Goal: Task Accomplishment & Management: Complete application form

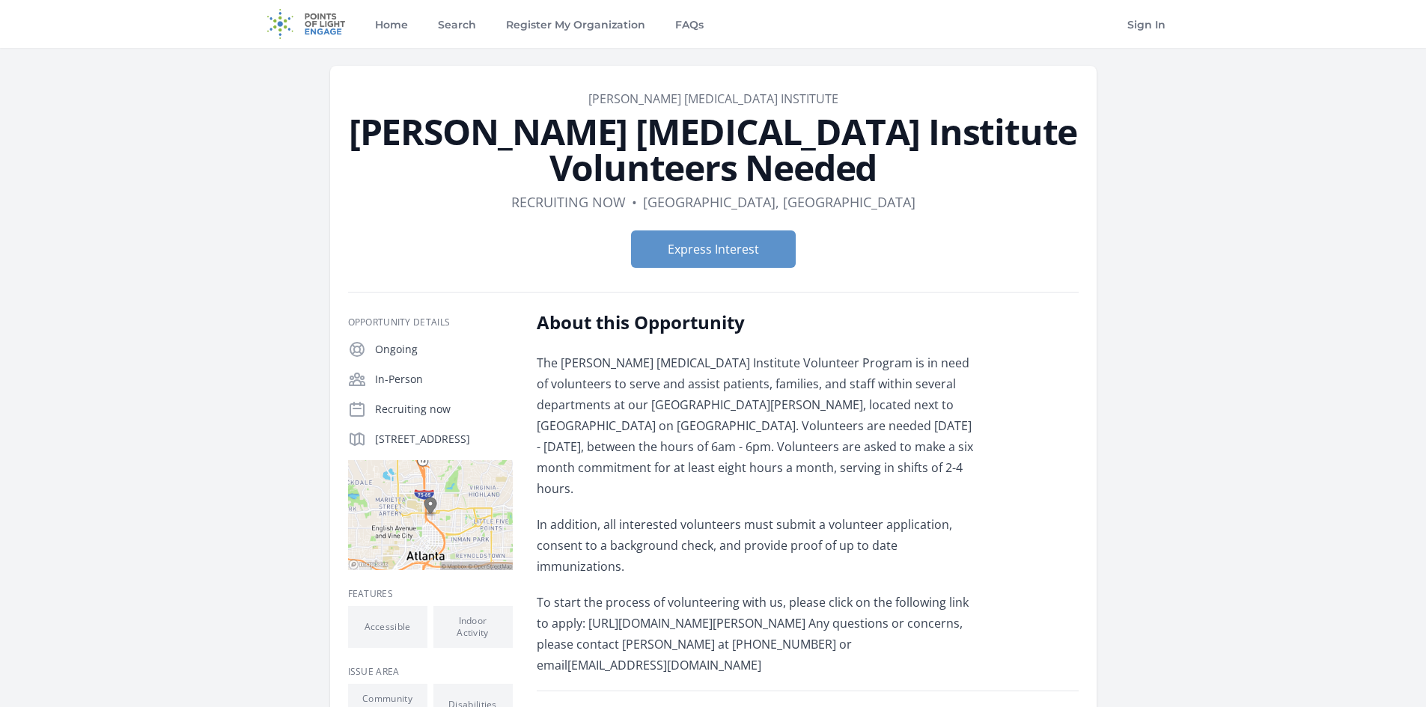
drag, startPoint x: 477, startPoint y: 453, endPoint x: 364, endPoint y: 442, distance: 112.8
click at [364, 442] on div "575 W Peachtree St NW, Atlanta, GA 30309" at bounding box center [430, 439] width 165 height 18
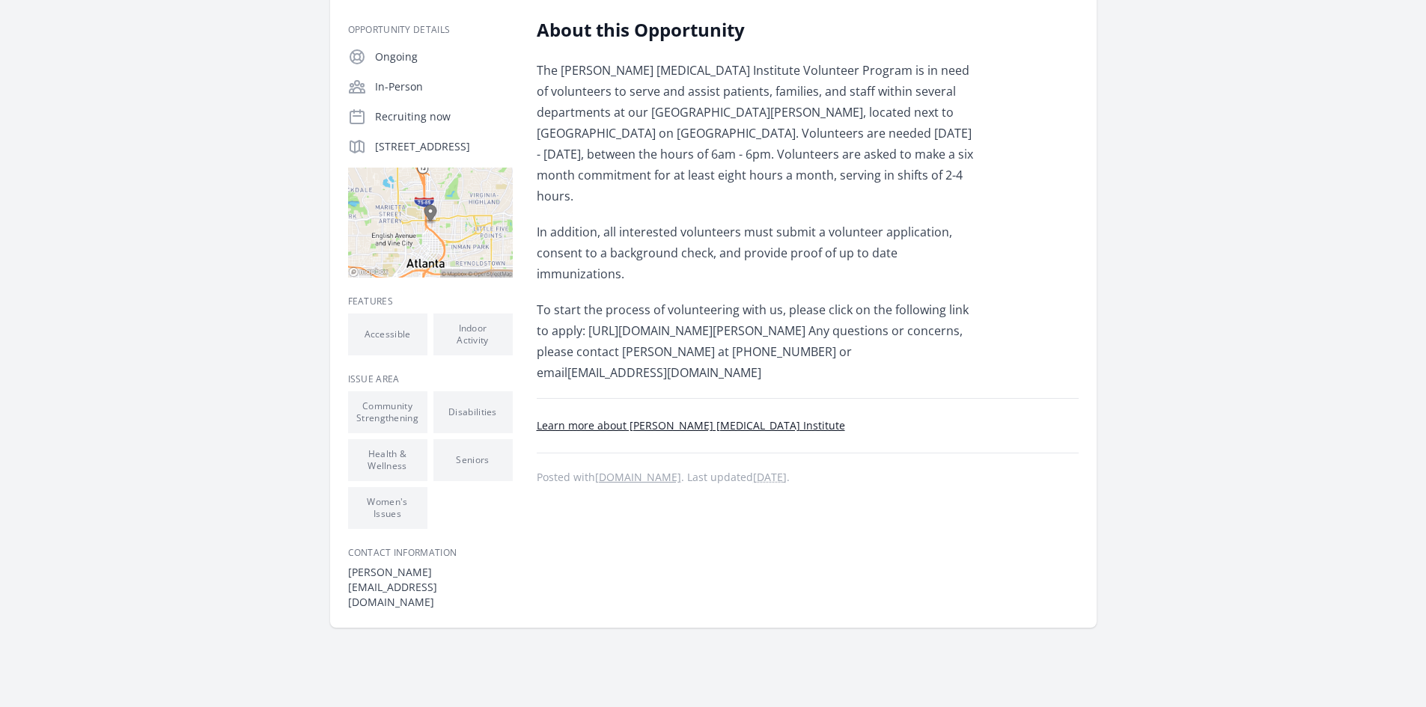
scroll to position [299, 0]
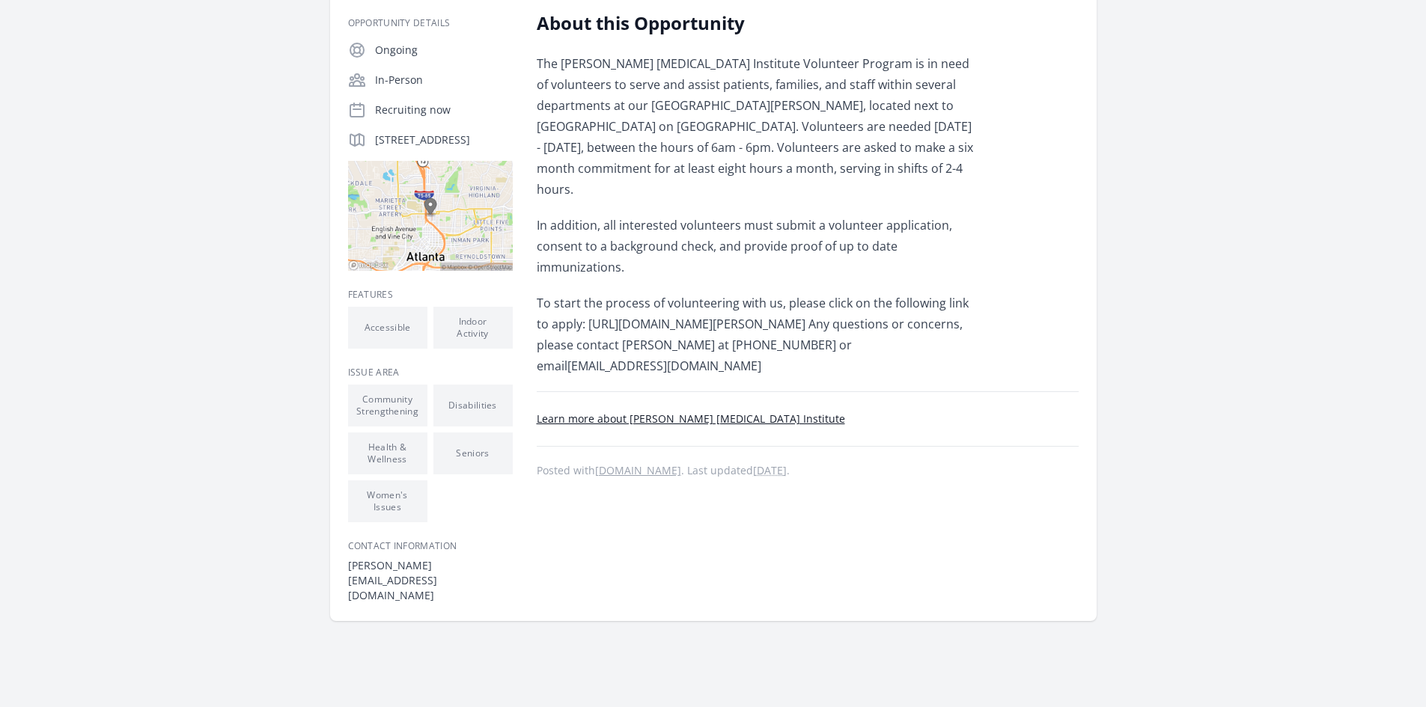
copy p "575 W Peachtree St NW, Atlanta, GA 30309"
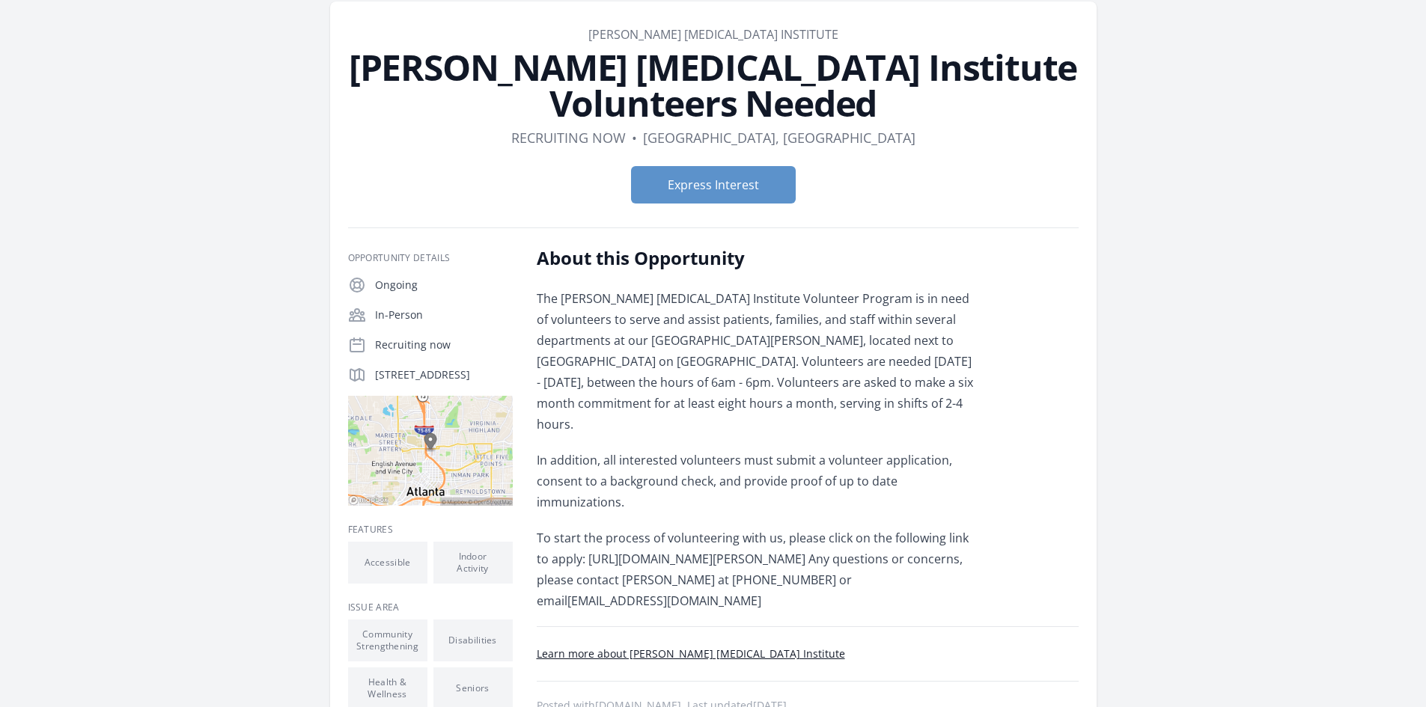
scroll to position [150, 0]
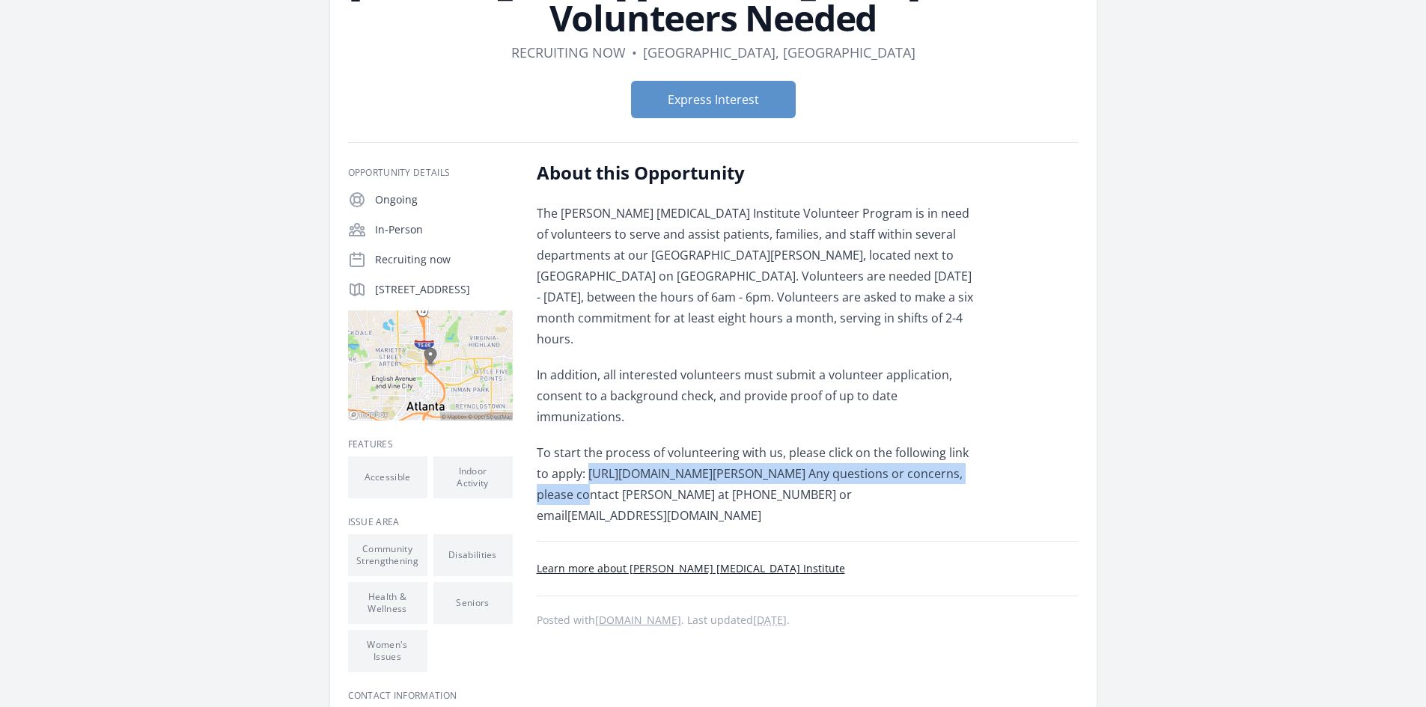
drag, startPoint x: 575, startPoint y: 434, endPoint x: 981, endPoint y: 430, distance: 406.4
click at [974, 442] on p "To start the process of volunteering with us, please click on the following lin…" at bounding box center [756, 484] width 438 height 84
copy p "https://winshipcancer.emory.edu/support-winship/volunteer/index.html"
click at [733, 101] on button "Express Interest" at bounding box center [713, 99] width 165 height 37
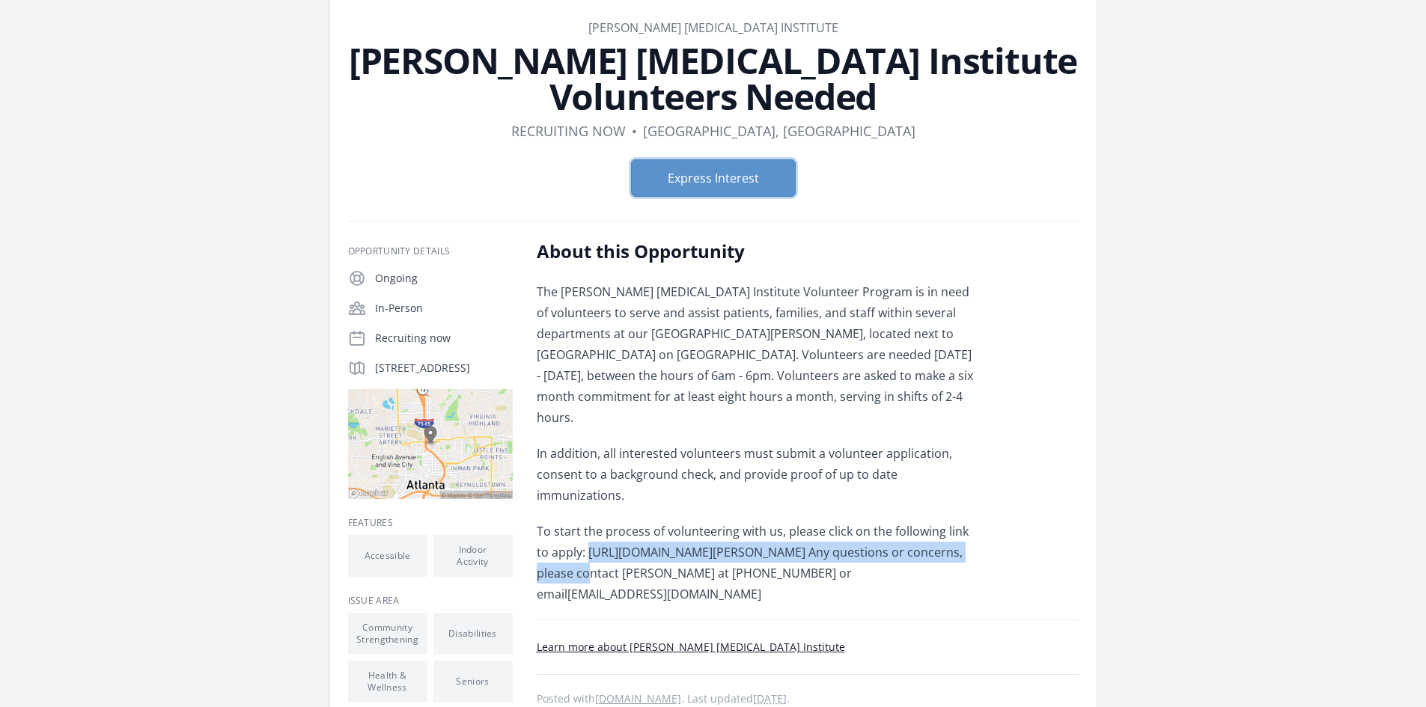
scroll to position [0, 0]
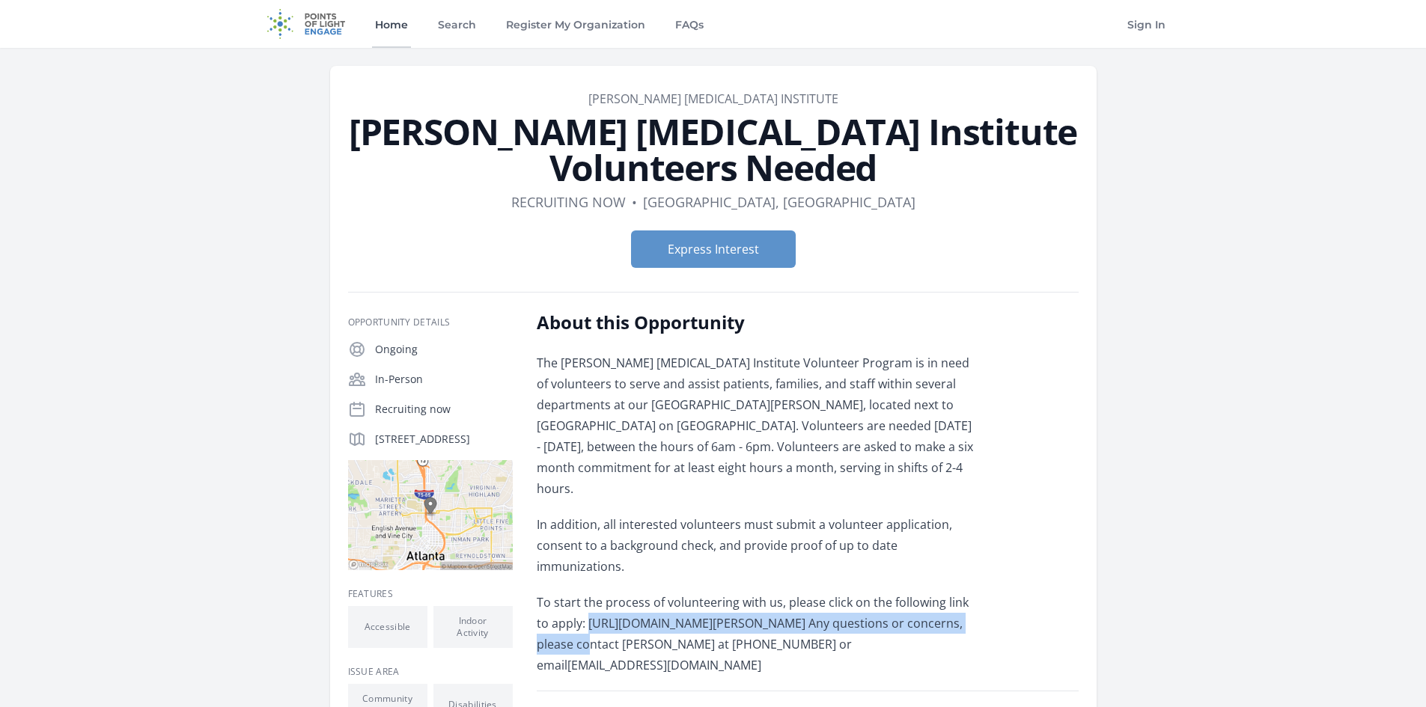
click at [395, 17] on link "Home" at bounding box center [391, 24] width 39 height 48
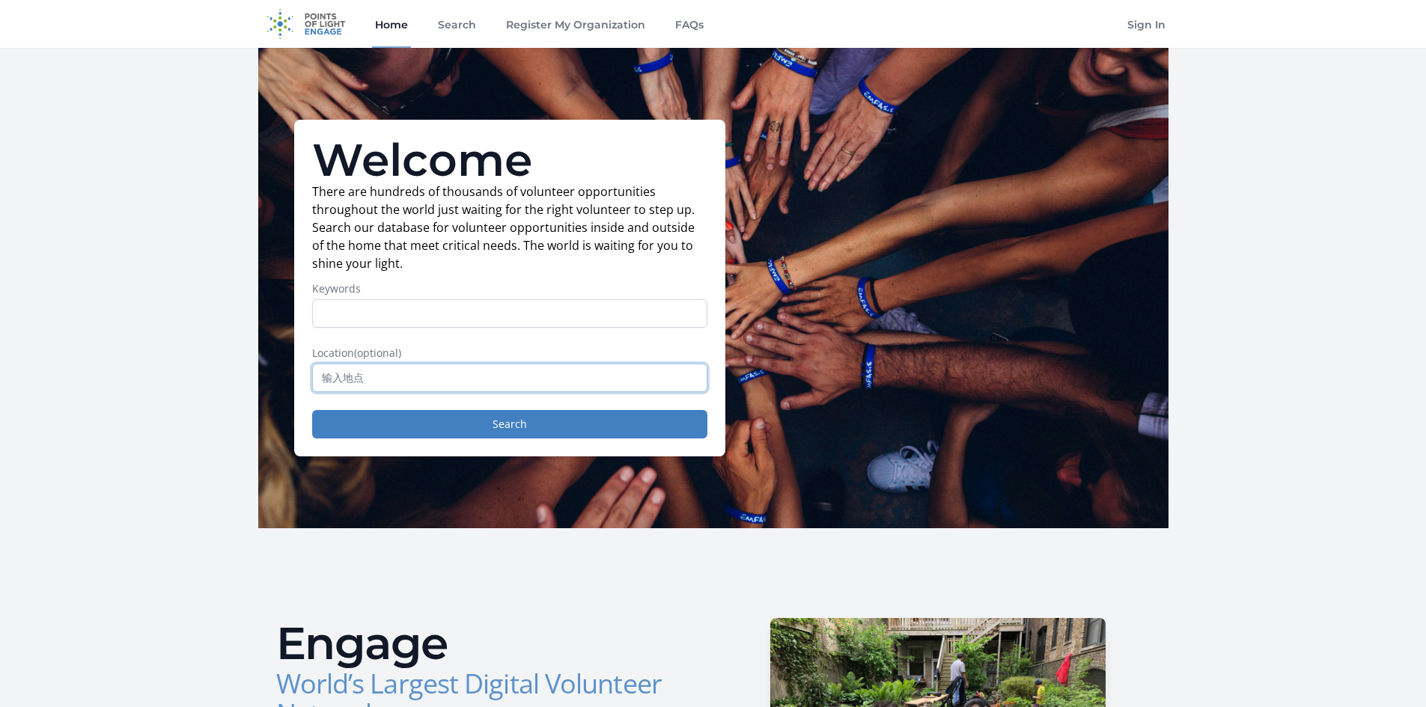
click at [576, 385] on input "text" at bounding box center [509, 378] width 395 height 28
paste input "Harris Hall, 1340 Clifton Rd N E, Atlanta, GA 30322, USA"
drag, startPoint x: 626, startPoint y: 374, endPoint x: 512, endPoint y: 383, distance: 114.9
click at [512, 383] on input "Harris Hall, 1340 Clifton Rd N E, Atlanta, GA 30322, USA" at bounding box center [509, 378] width 395 height 28
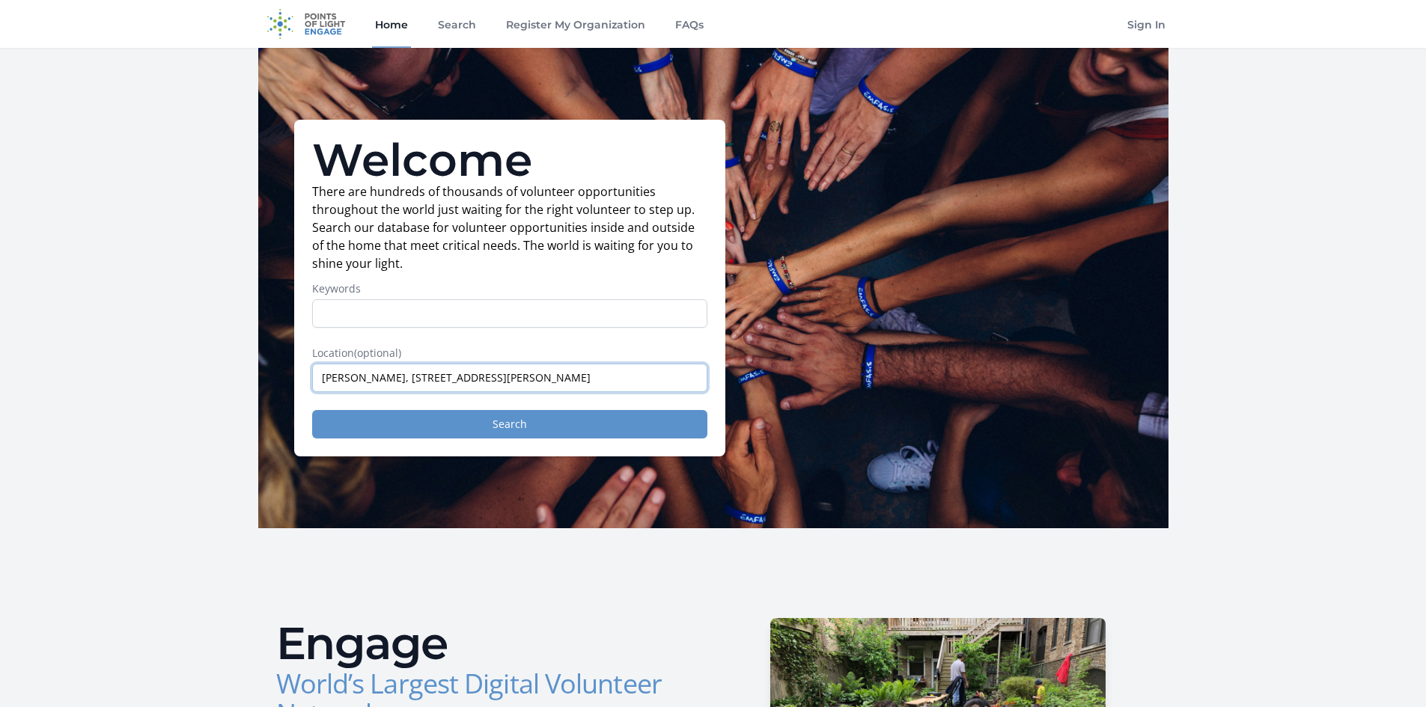
type input "Harris Hall, 1340 Clifton Rd N E, Atlanta"
click at [558, 428] on button "Search" at bounding box center [509, 424] width 395 height 28
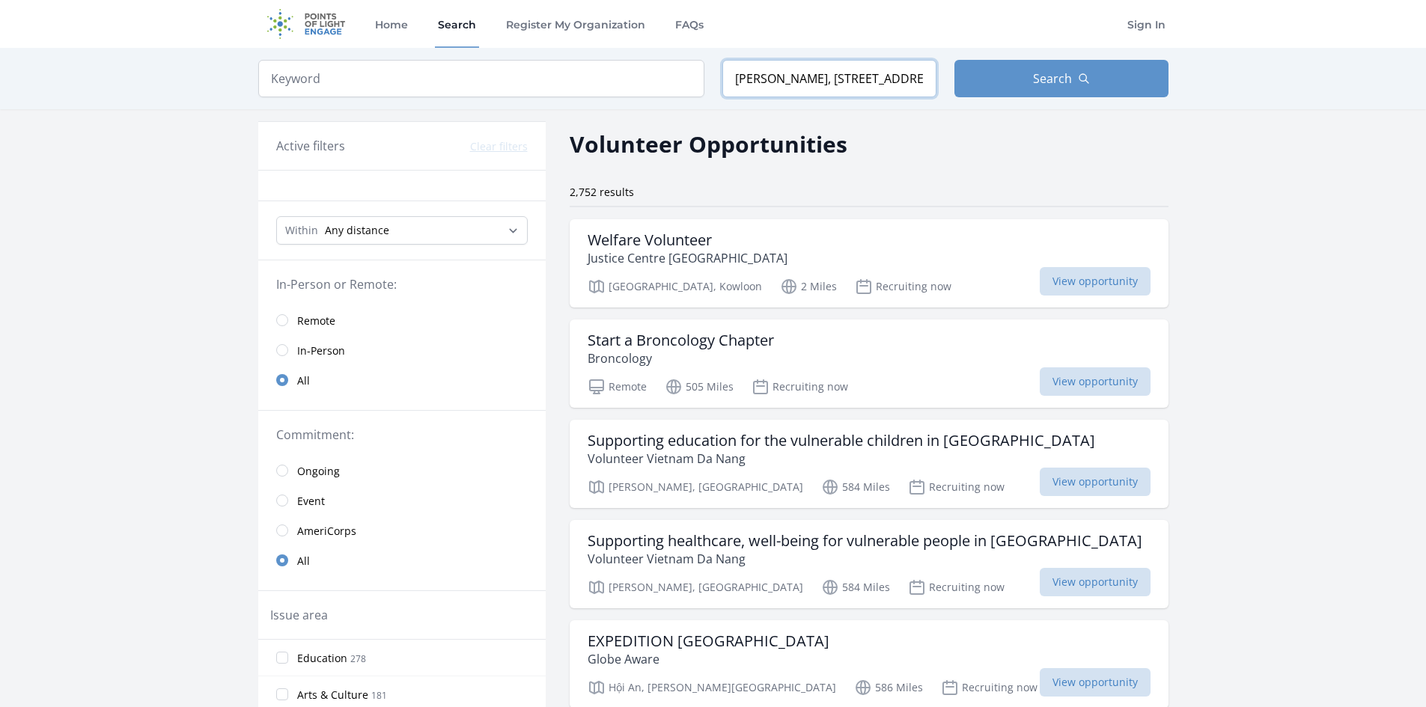
click at [886, 69] on input "Harris Hall, 1340 Clifton Rd N E, Atlanta" at bounding box center [829, 78] width 214 height 37
drag, startPoint x: 913, startPoint y: 79, endPoint x: 551, endPoint y: 83, distance: 362.3
click at [551, 83] on form "Keyword Location Harris Hall, 1340 Clifton Rd N E, Atlanta Search" at bounding box center [713, 78] width 910 height 37
click at [1028, 67] on button "Search" at bounding box center [1061, 78] width 214 height 37
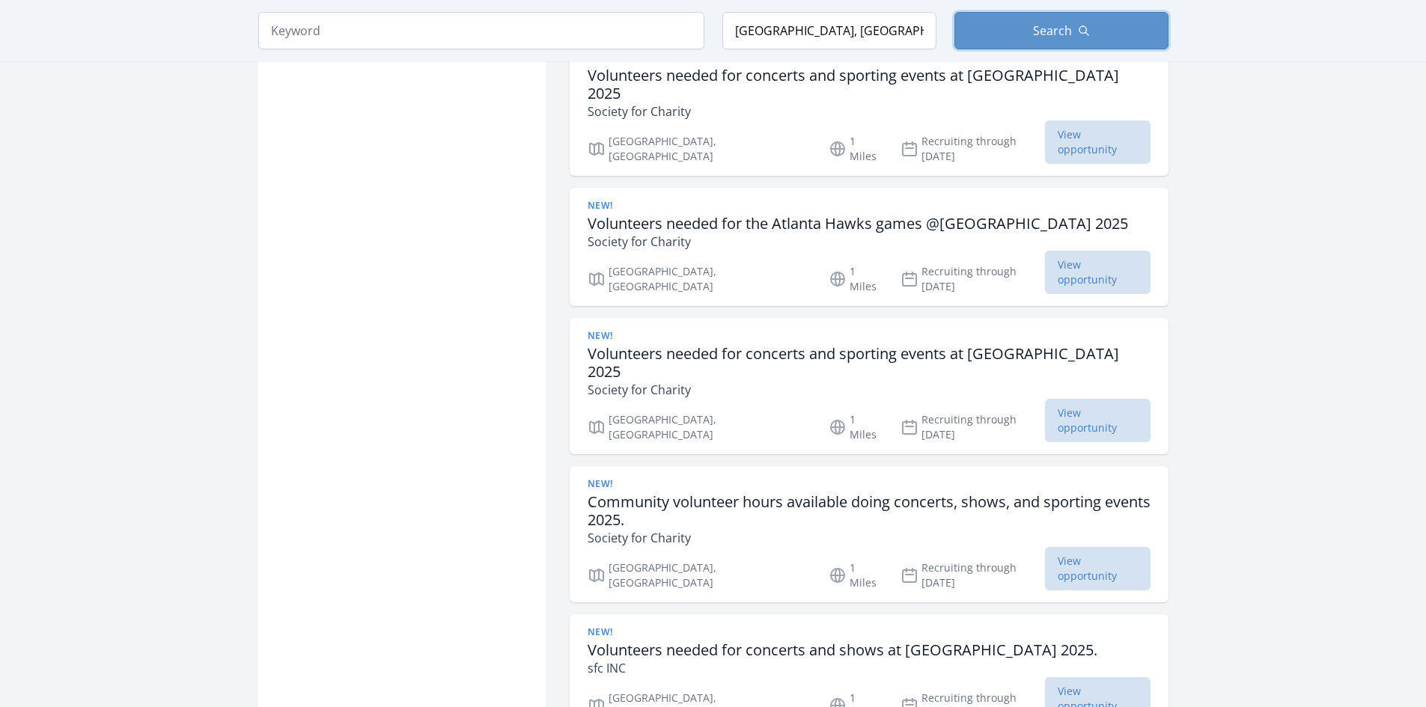
scroll to position [1721, 0]
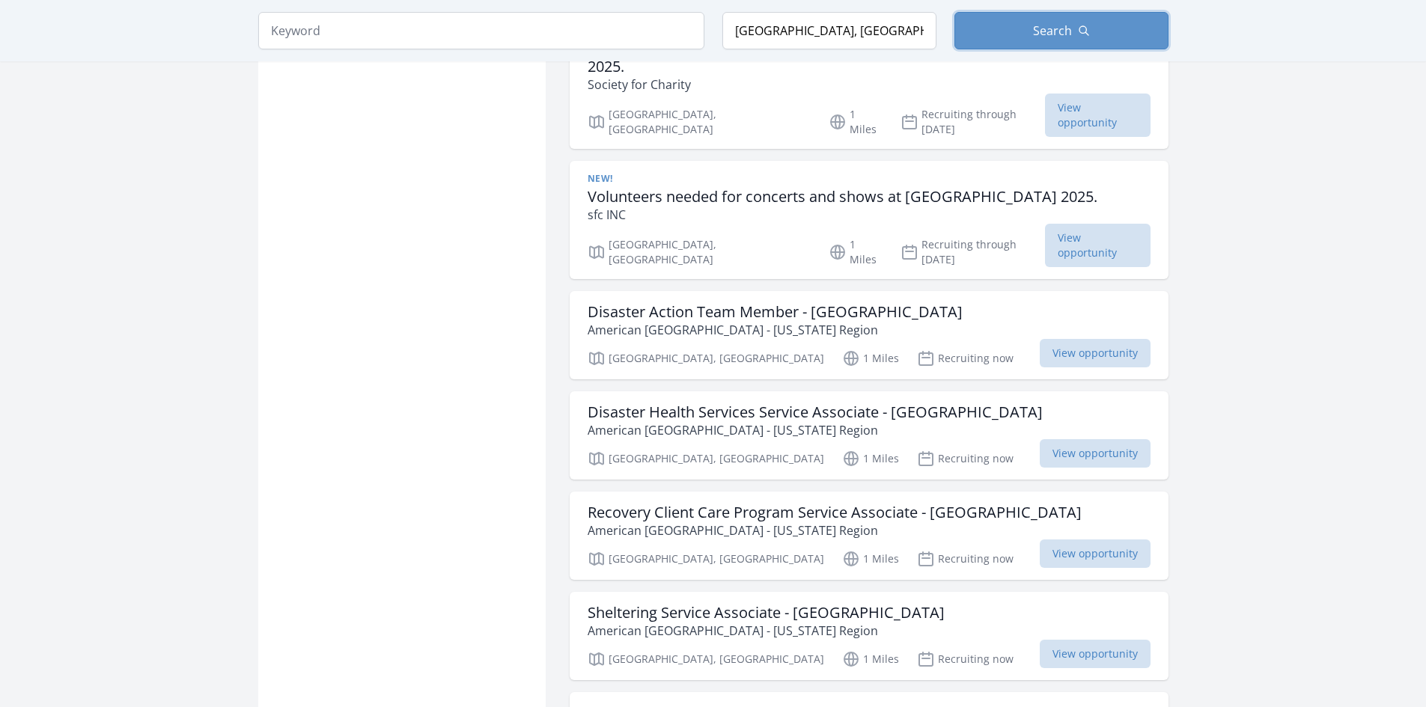
scroll to position [2395, 0]
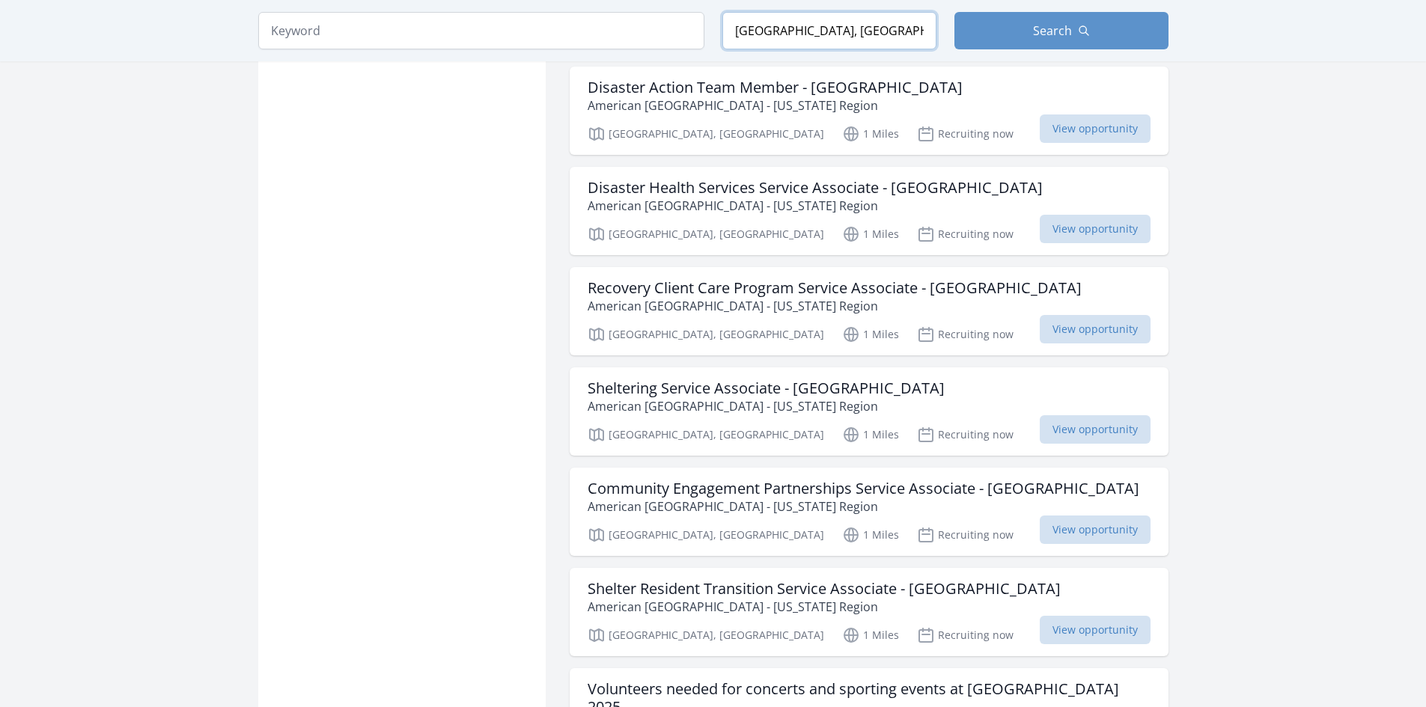
drag, startPoint x: 882, startPoint y: 31, endPoint x: 700, endPoint y: 28, distance: 181.9
click at [700, 28] on form "Keyword Location Atlanta, 乔治亚州美国 Search" at bounding box center [713, 30] width 910 height 37
paste input "Georgia, 30322-1059, DEKALB County"
type input "Atlanta, DeKalb County, Georgia 30322美国"
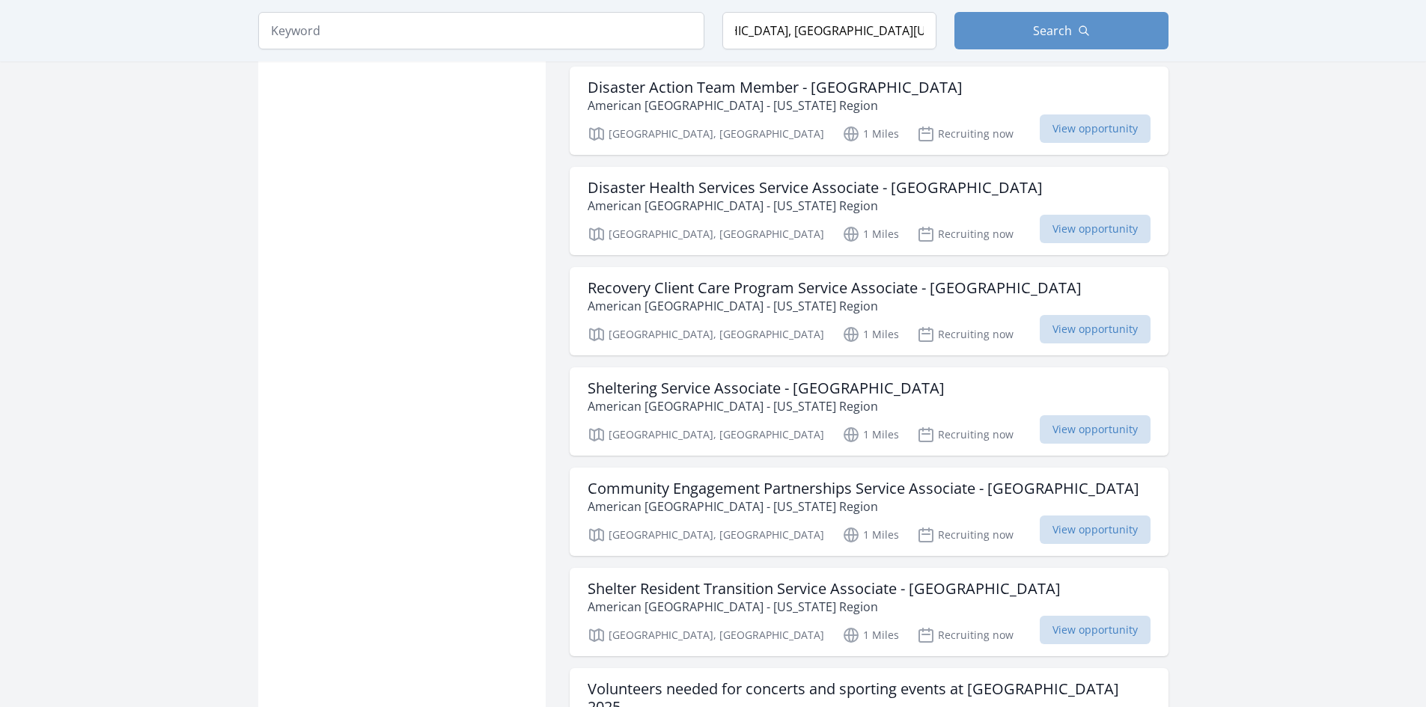
scroll to position [0, 0]
click at [812, 34] on input "Atlanta, DeKalb County, Georgia 30322美国" at bounding box center [829, 30] width 214 height 37
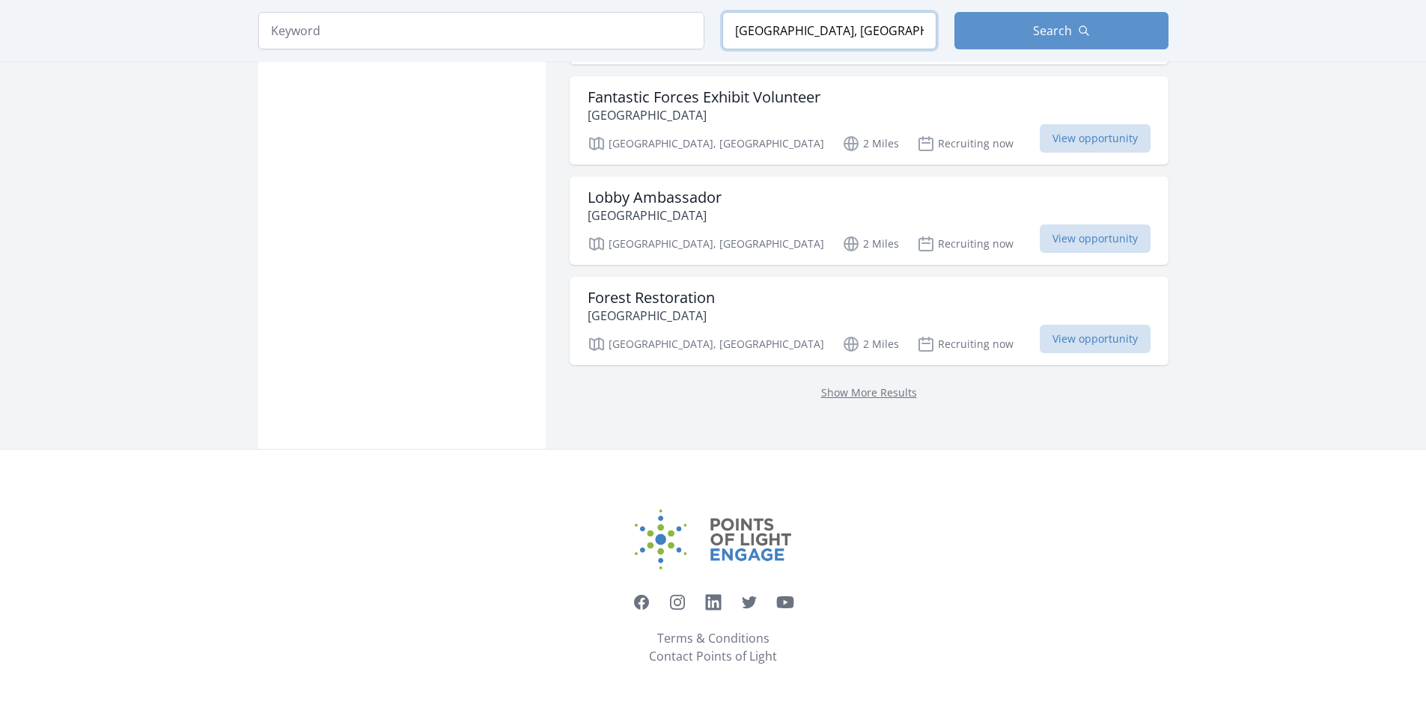
scroll to position [1920, 0]
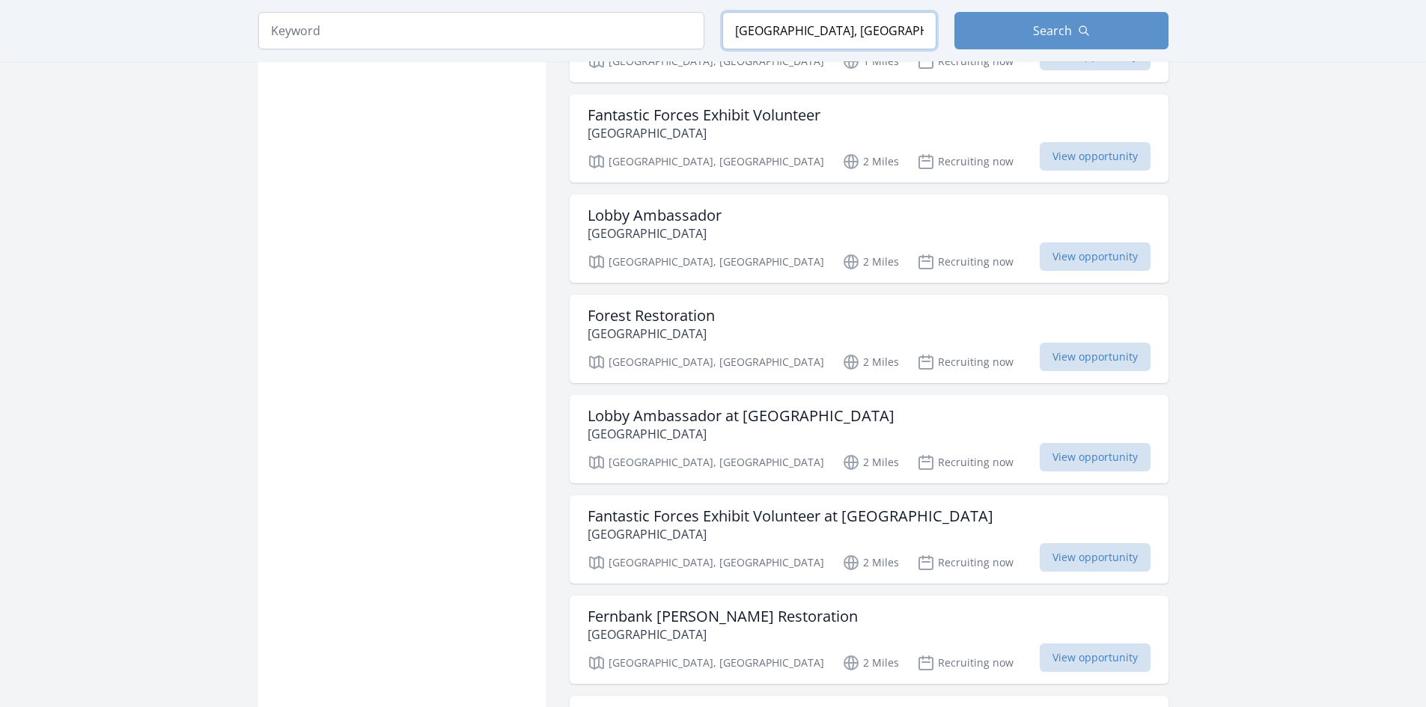
scroll to position [2395, 0]
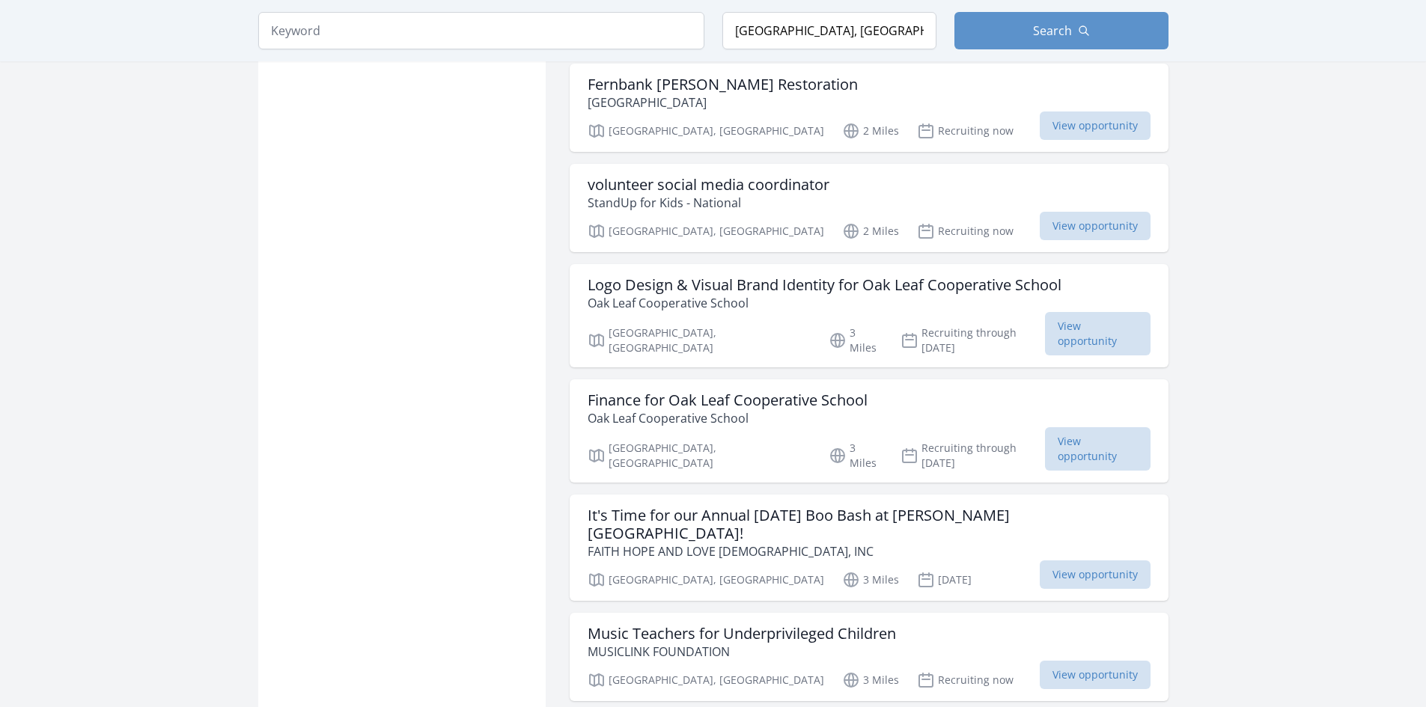
scroll to position [2545, 0]
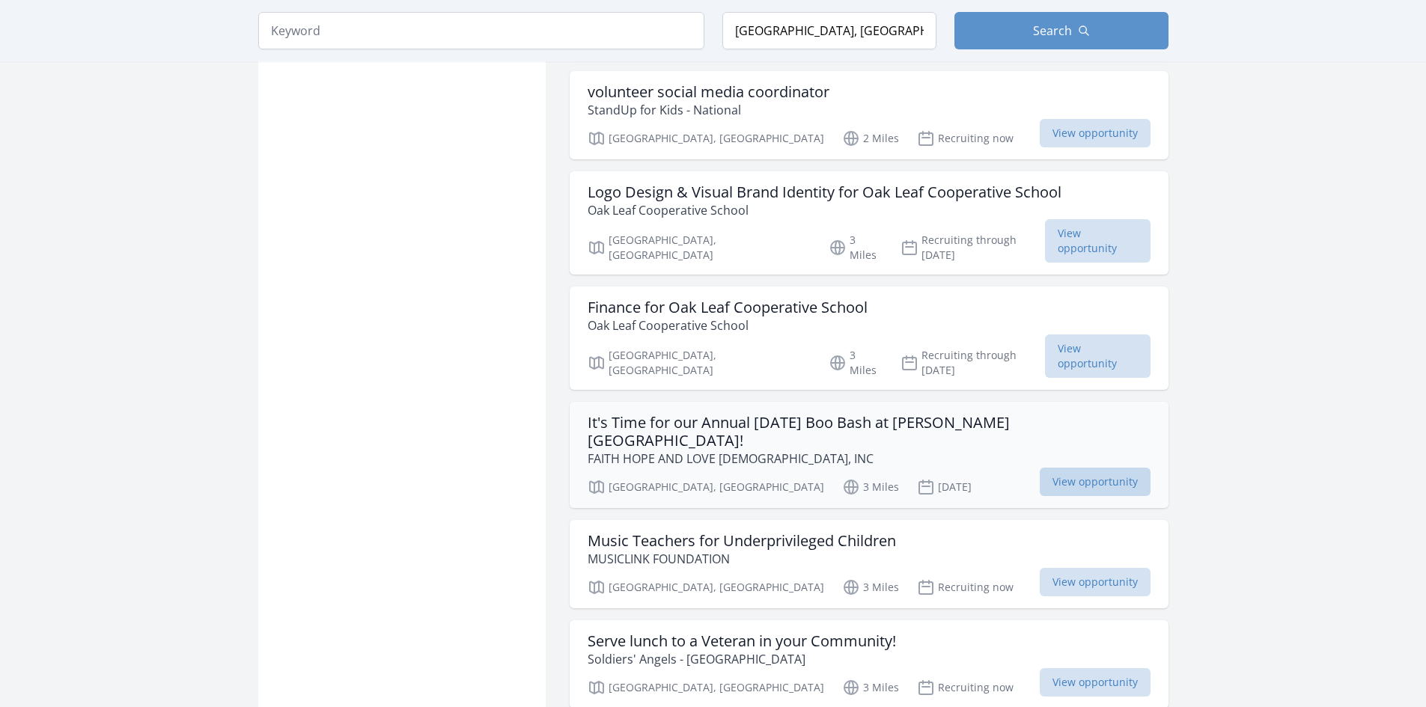
click at [1094, 468] on span "View opportunity" at bounding box center [1095, 482] width 111 height 28
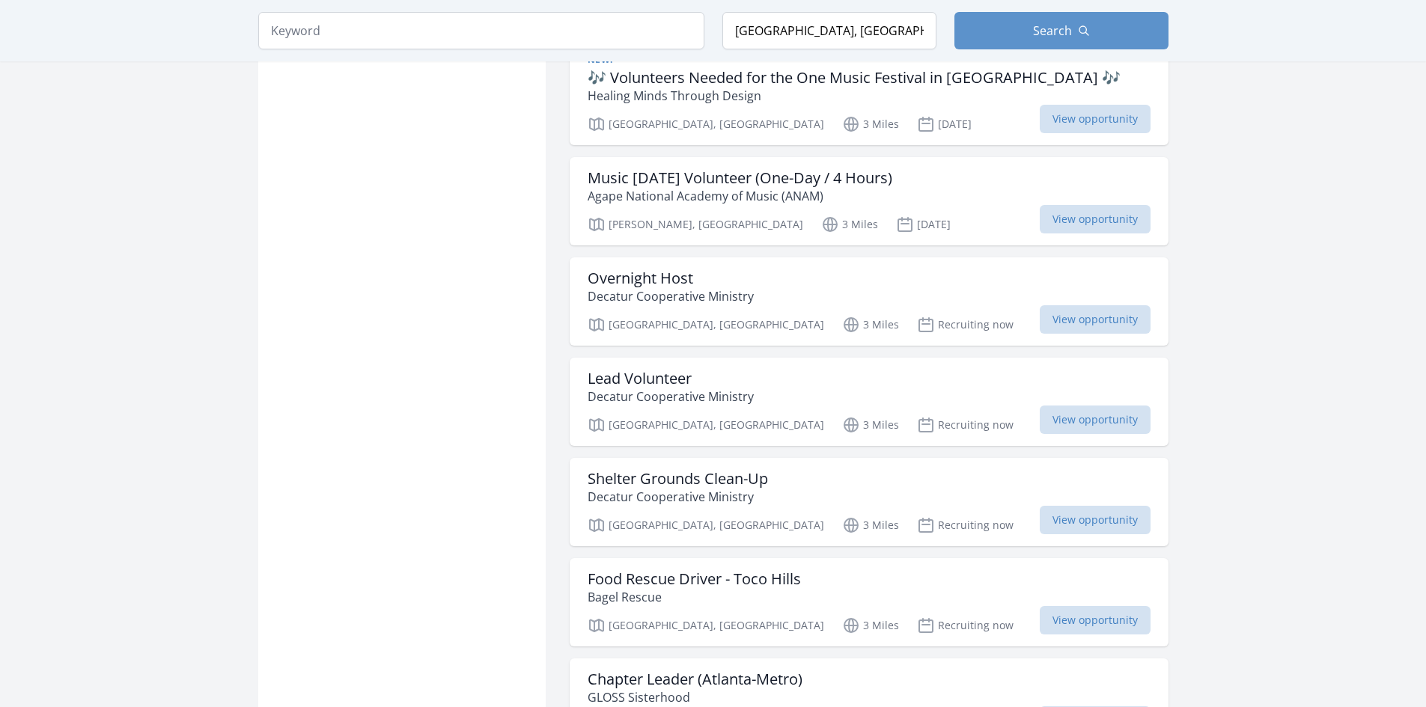
scroll to position [3592, 0]
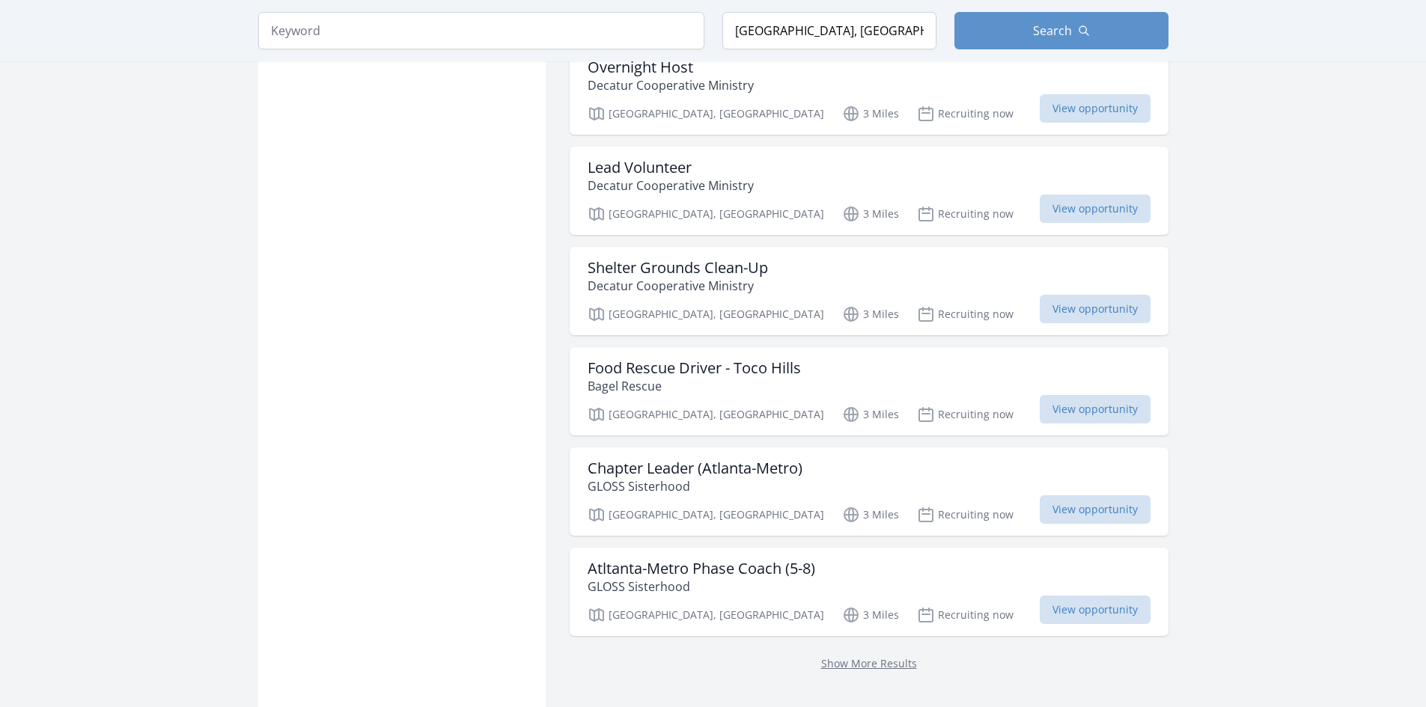
scroll to position [3817, 0]
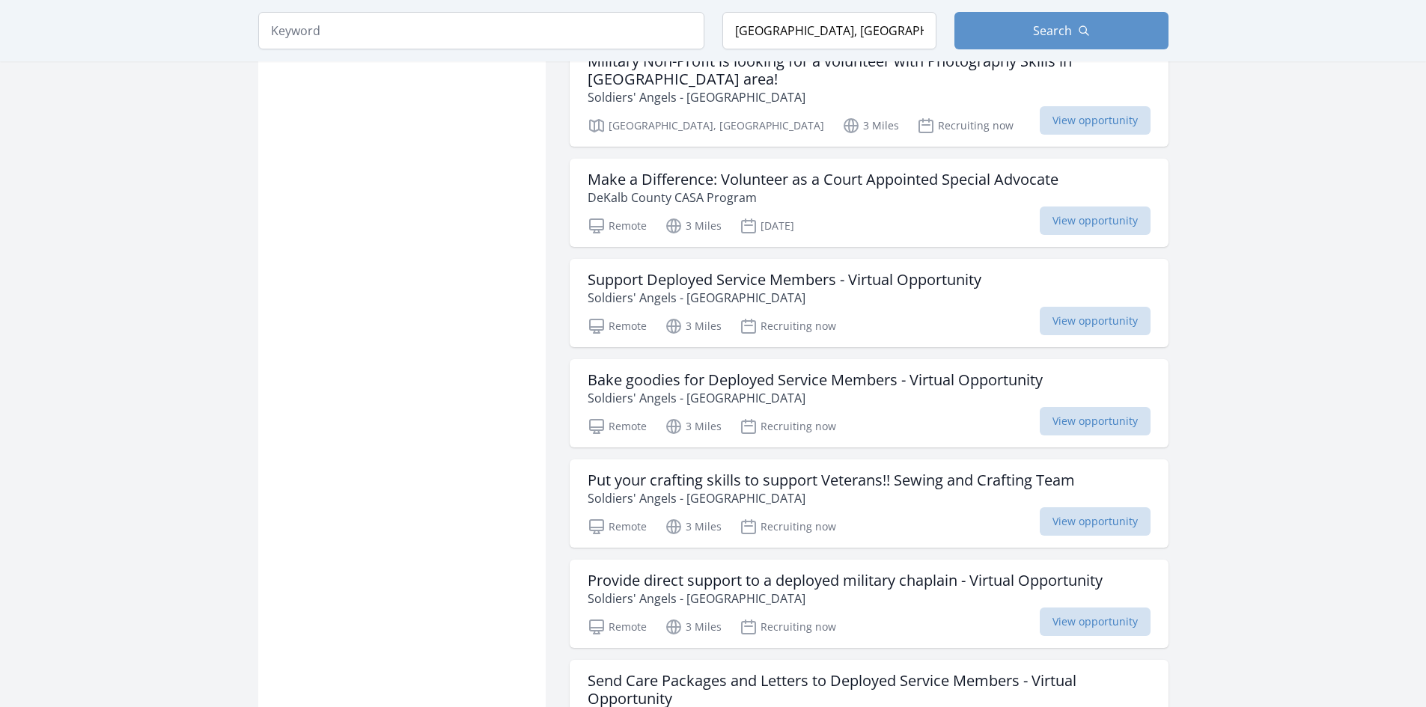
scroll to position [4640, 0]
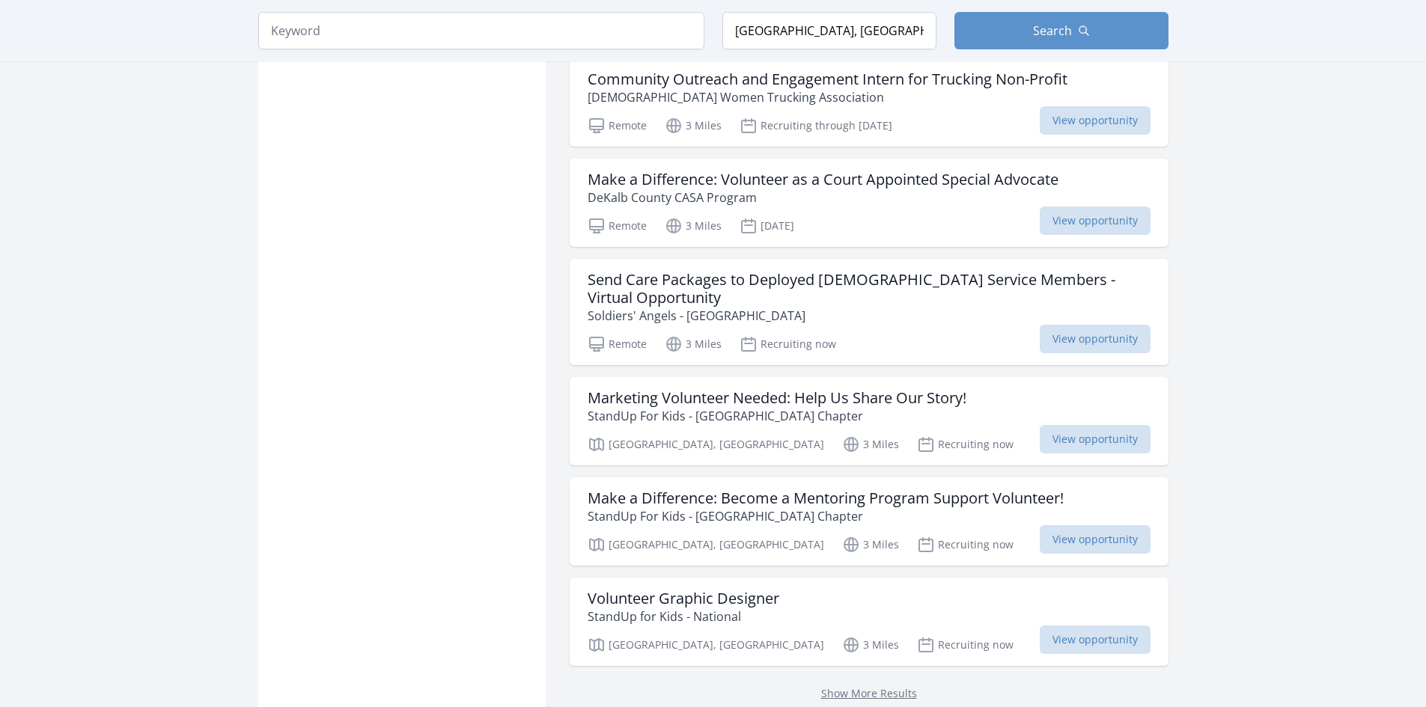
scroll to position [5838, 0]
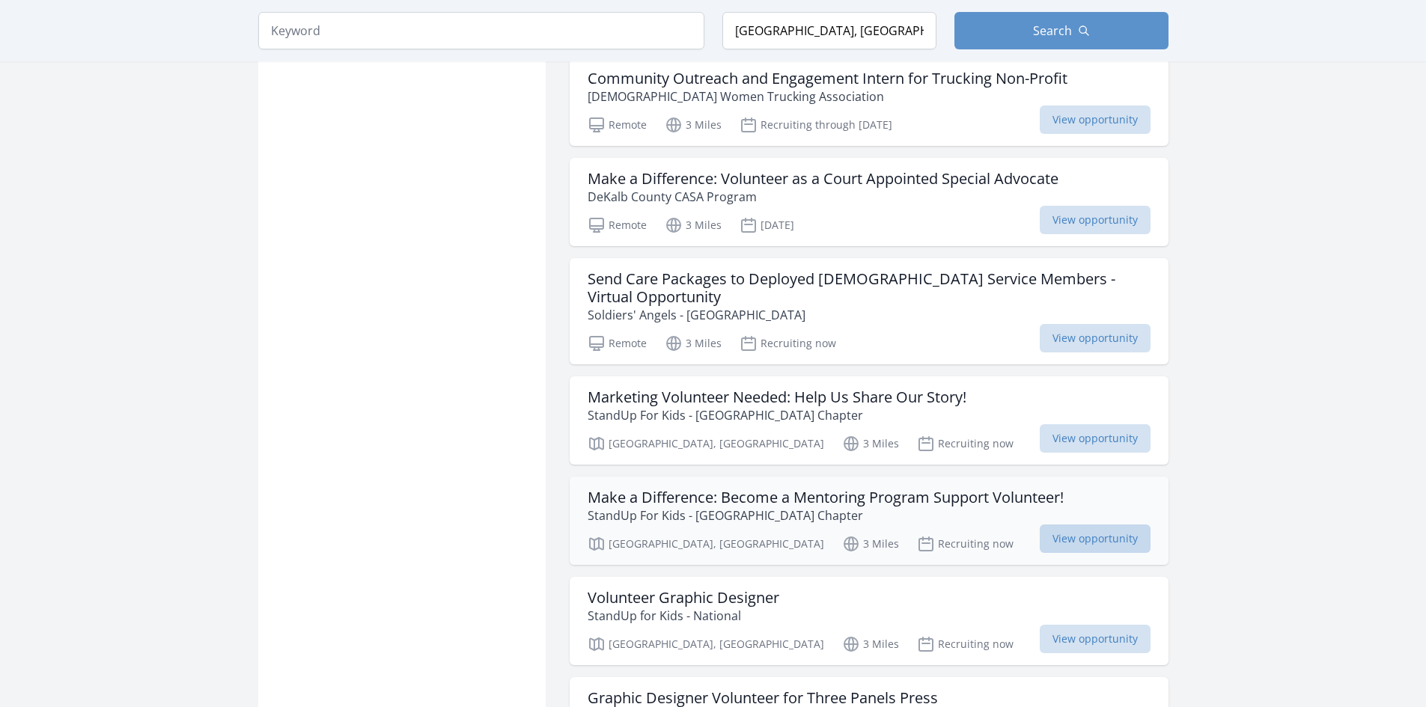
click at [1127, 525] on span "View opportunity" at bounding box center [1095, 539] width 111 height 28
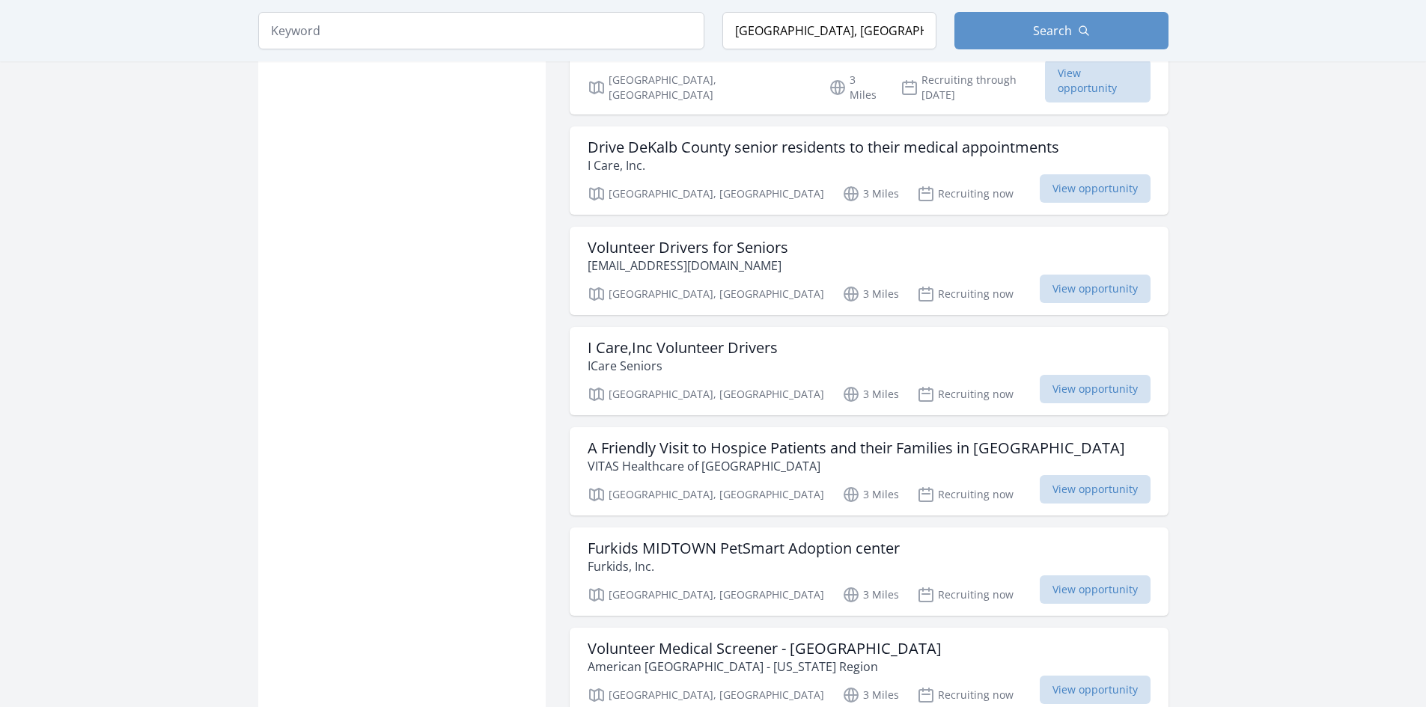
scroll to position [7110, 0]
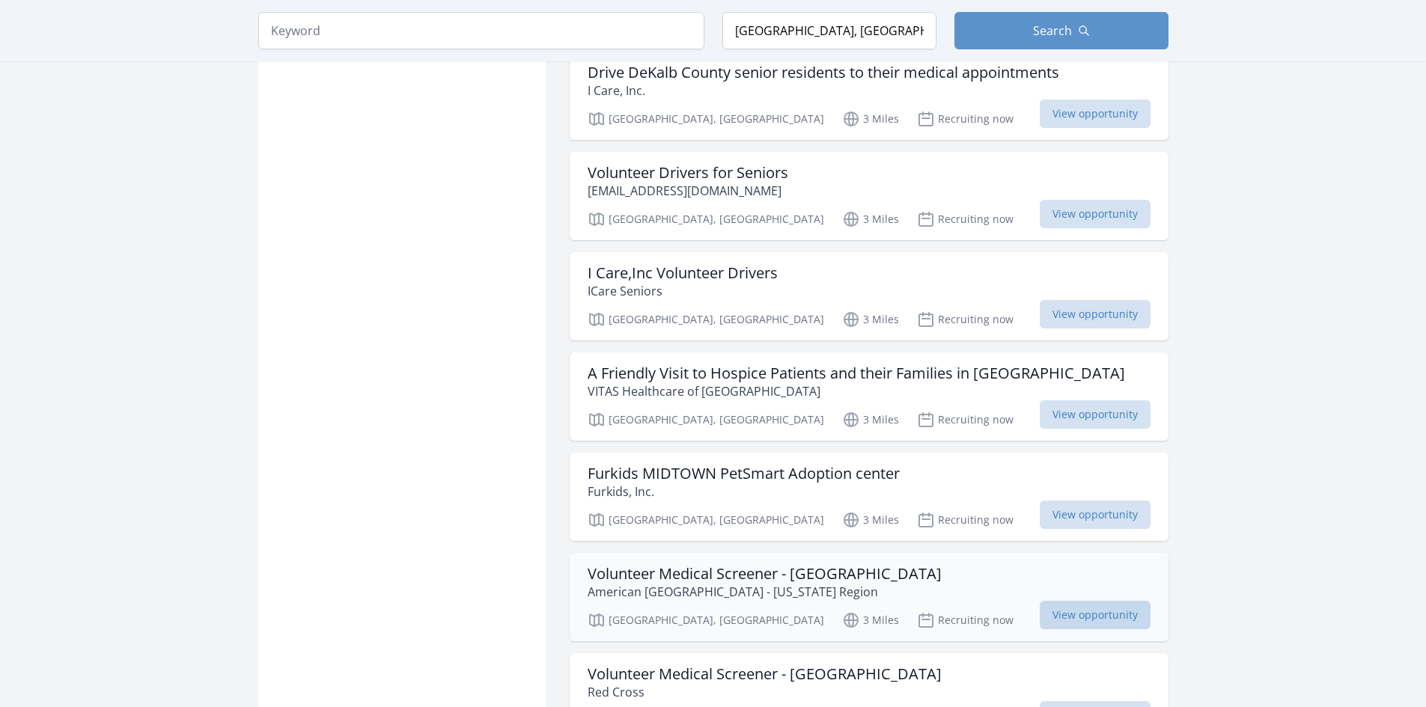
click at [1121, 601] on span "View opportunity" at bounding box center [1095, 615] width 111 height 28
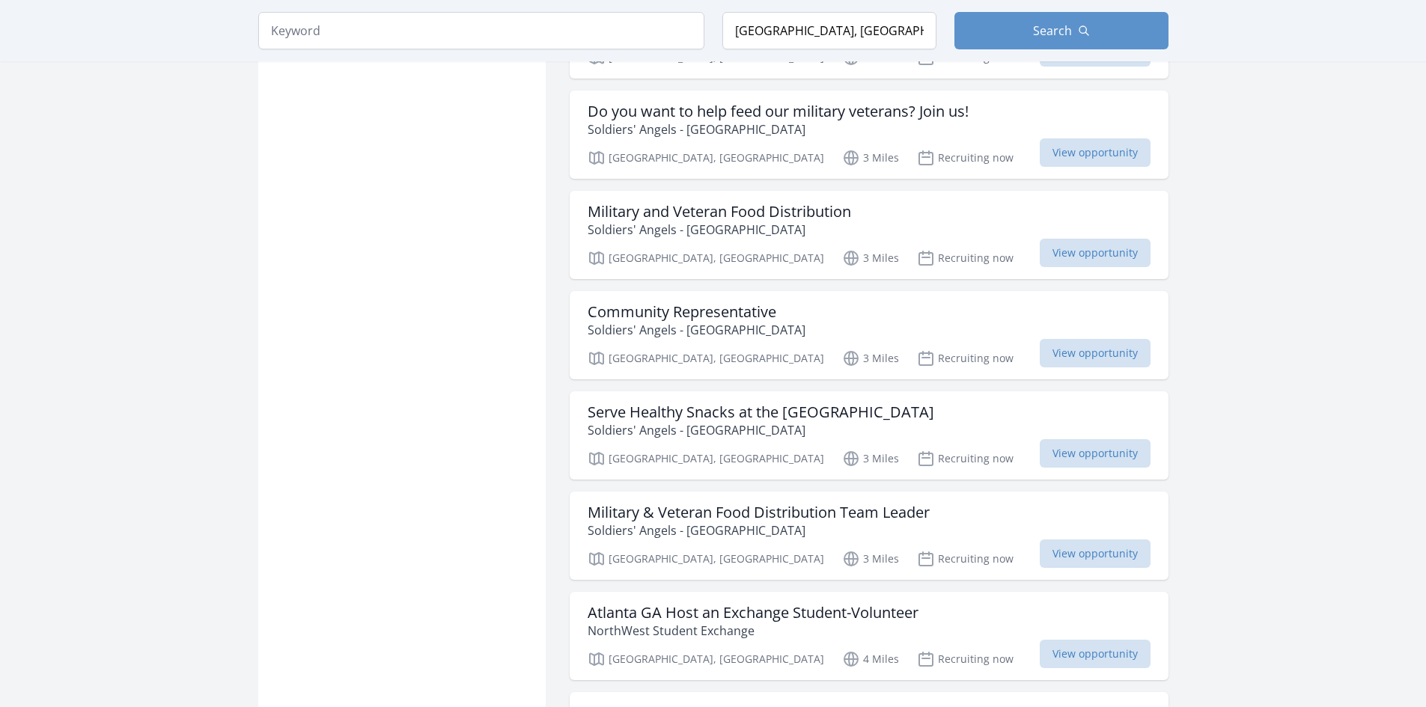
scroll to position [7784, 0]
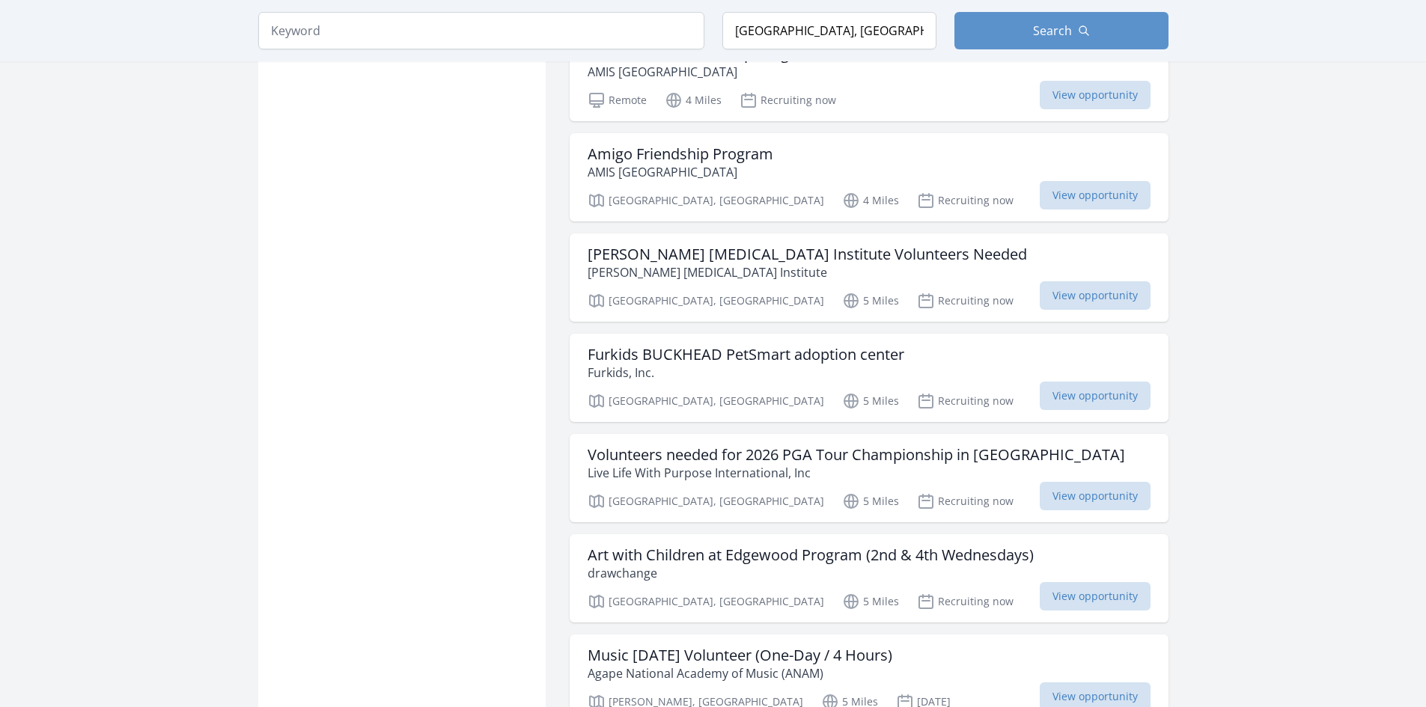
scroll to position [9879, 0]
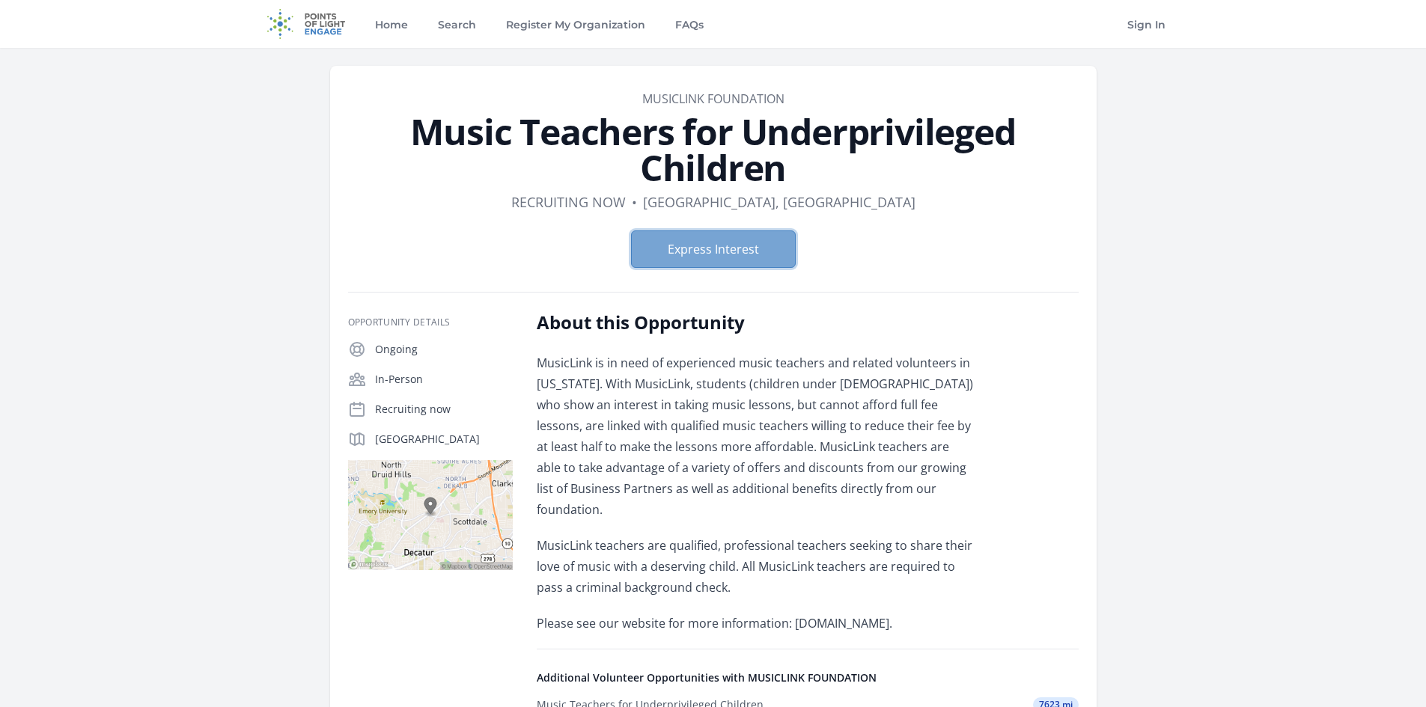
click at [765, 248] on button "Express Interest" at bounding box center [713, 249] width 165 height 37
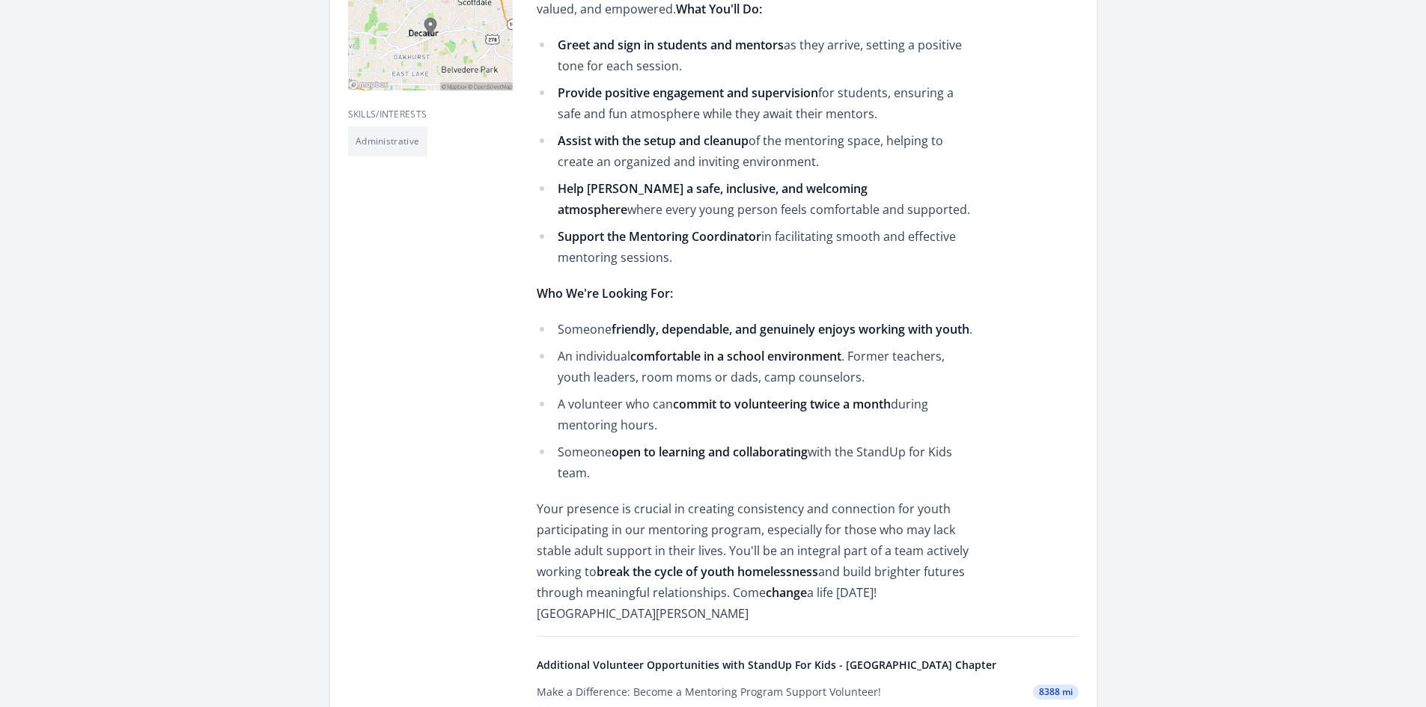
scroll to position [524, 0]
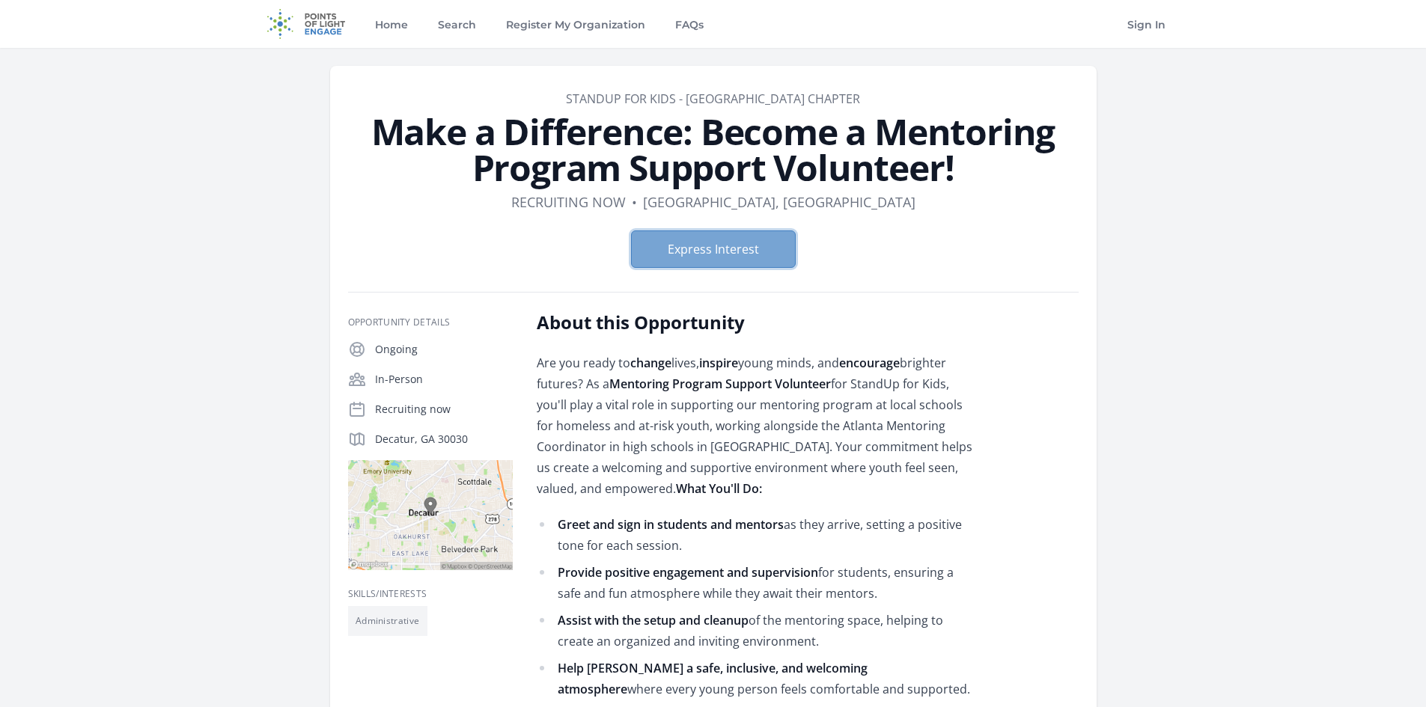
click at [710, 242] on button "Express Interest" at bounding box center [713, 249] width 165 height 37
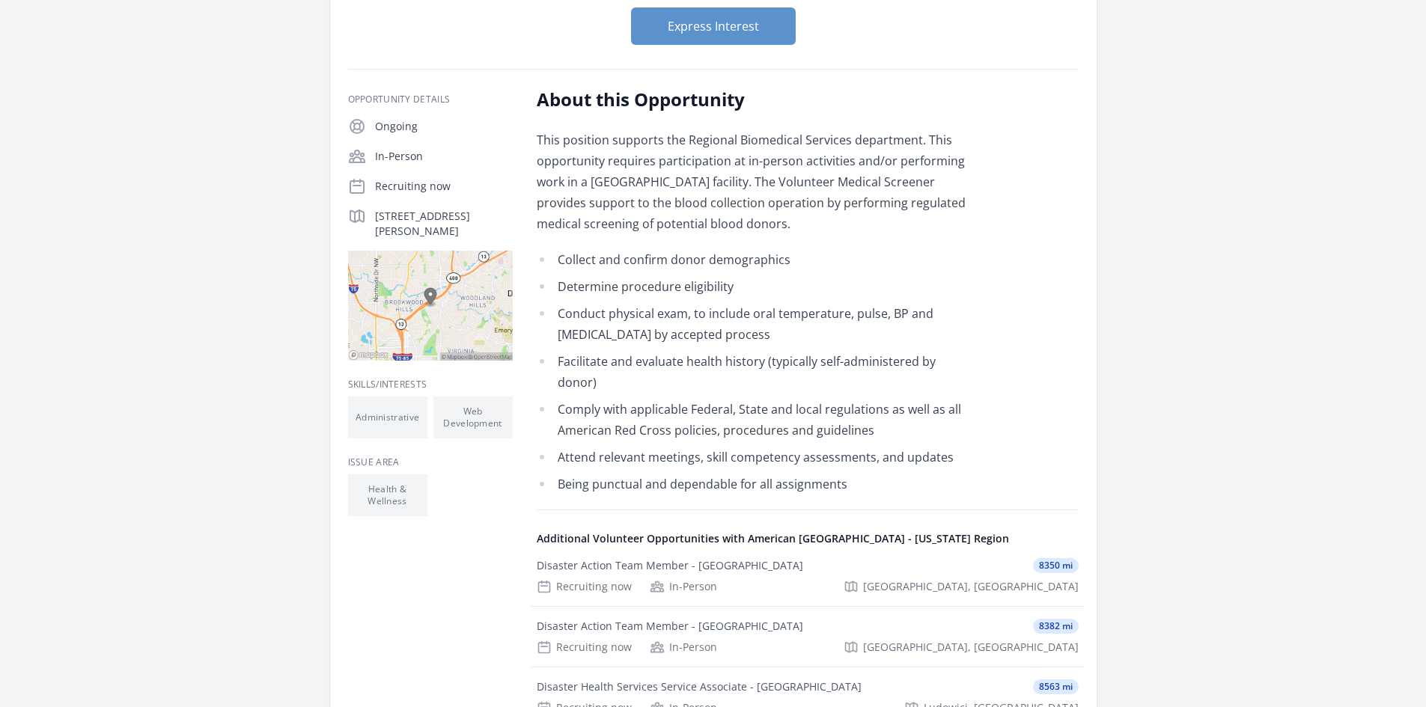
scroll to position [225, 0]
drag, startPoint x: 469, startPoint y: 233, endPoint x: 372, endPoint y: 215, distance: 98.2
click at [372, 215] on div "[STREET_ADDRESS][PERSON_NAME]" at bounding box center [430, 221] width 165 height 31
copy p "[STREET_ADDRESS][PERSON_NAME]"
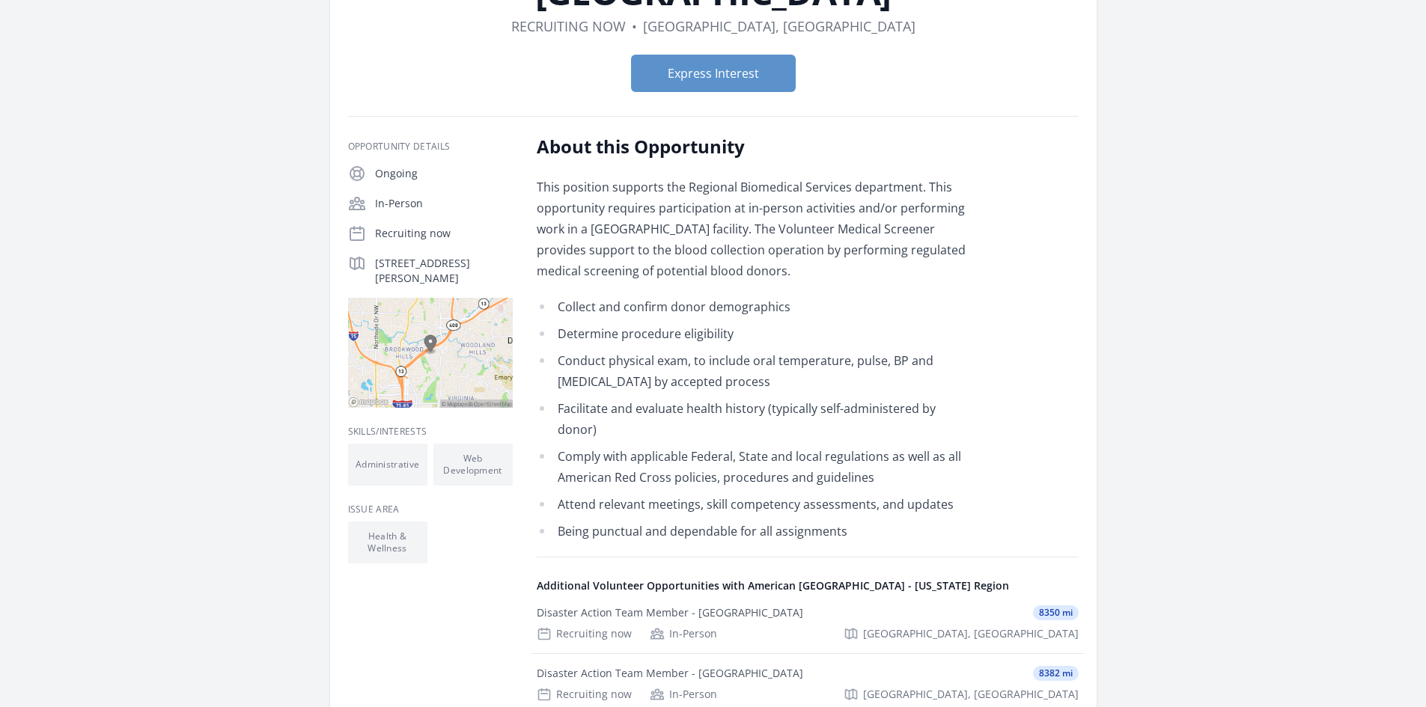
scroll to position [0, 0]
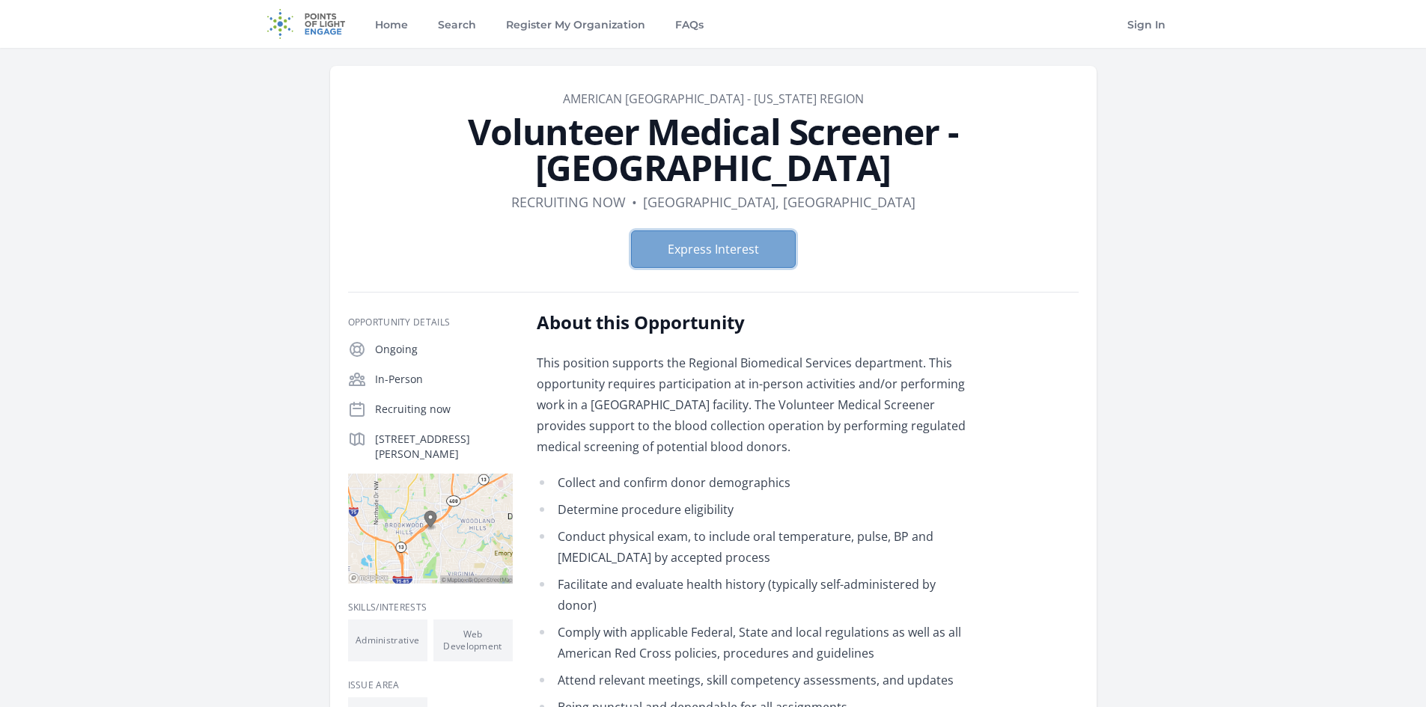
click at [755, 248] on button "Express Interest" at bounding box center [713, 249] width 165 height 37
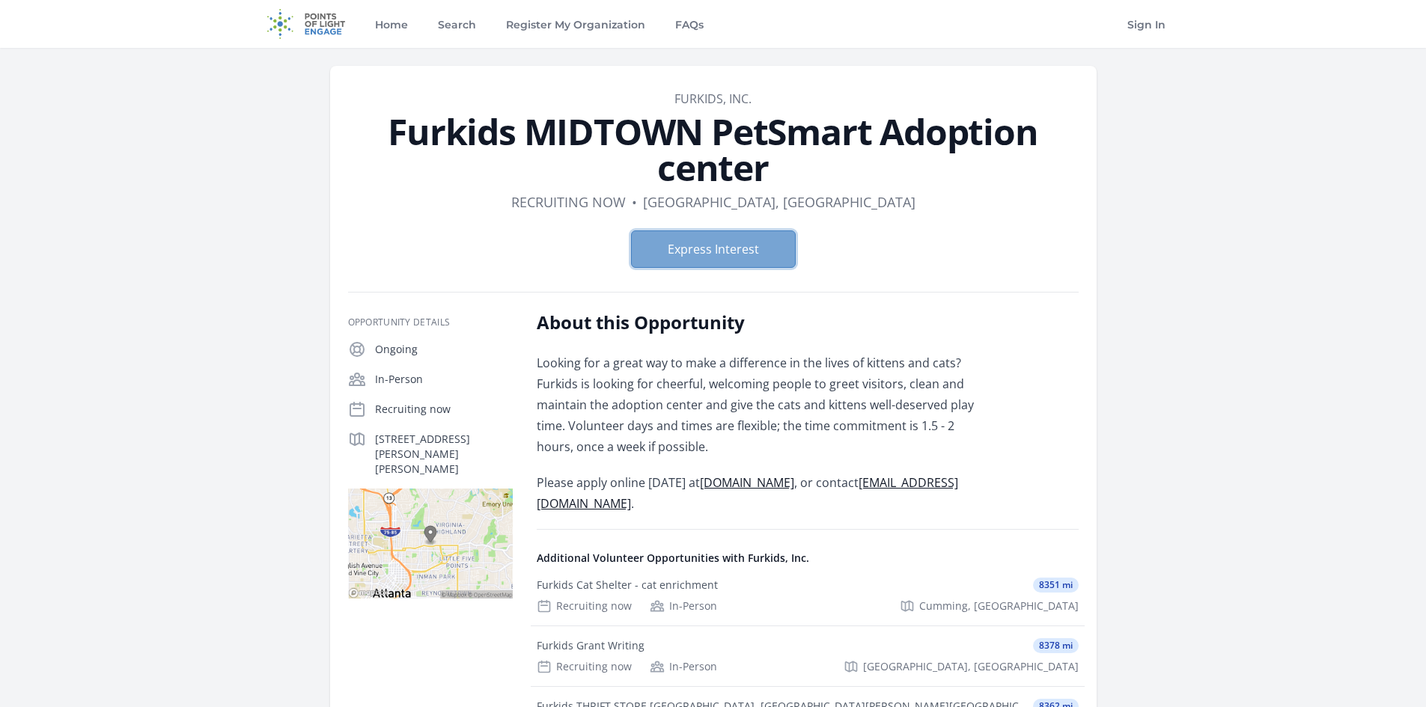
click at [720, 260] on button "Express Interest" at bounding box center [713, 249] width 165 height 37
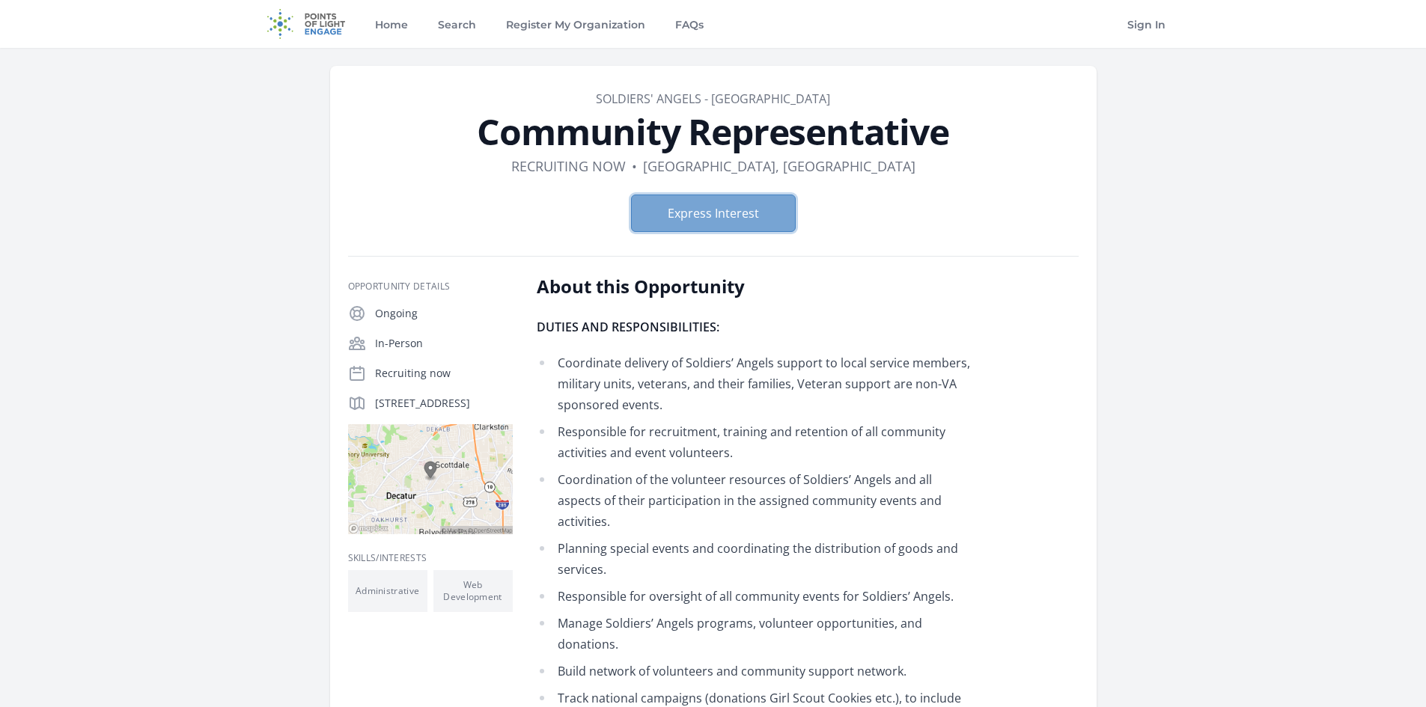
click at [691, 214] on button "Express Interest" at bounding box center [713, 213] width 165 height 37
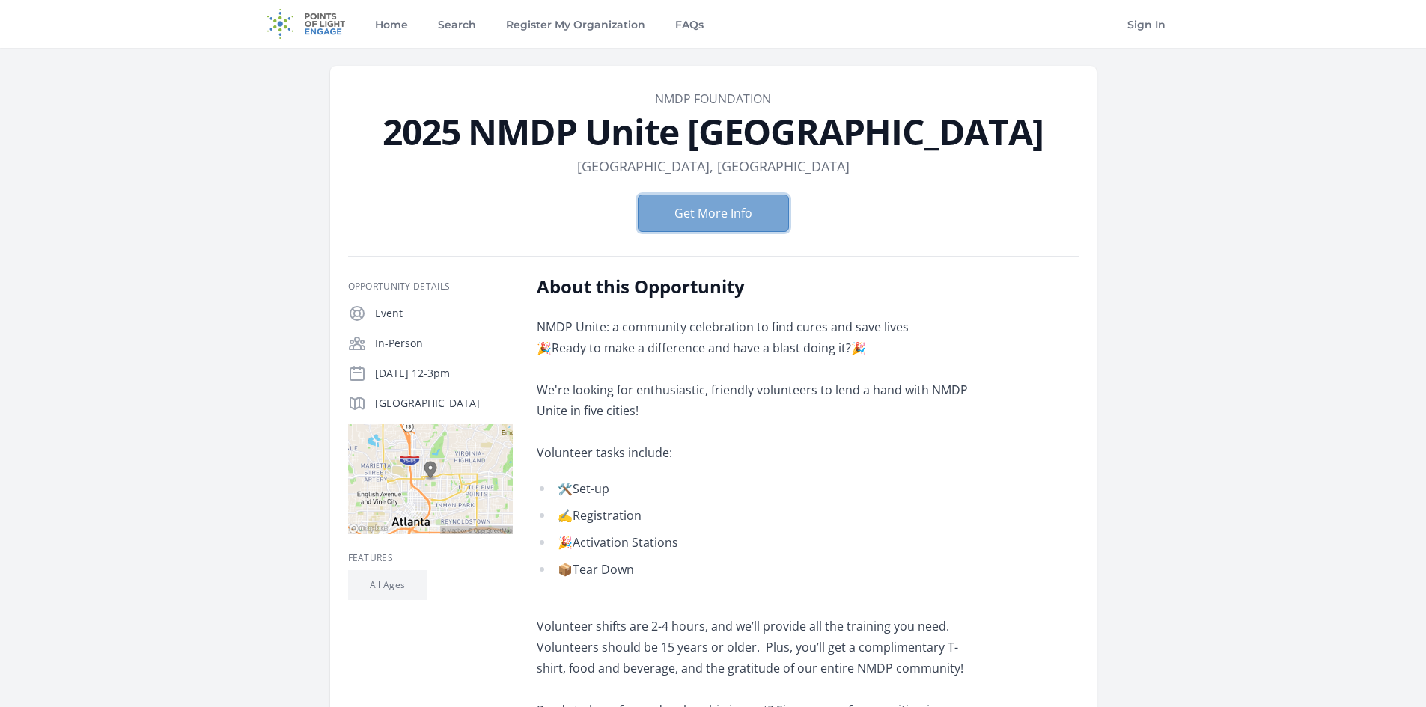
click at [745, 207] on button "Get More Info" at bounding box center [713, 213] width 151 height 37
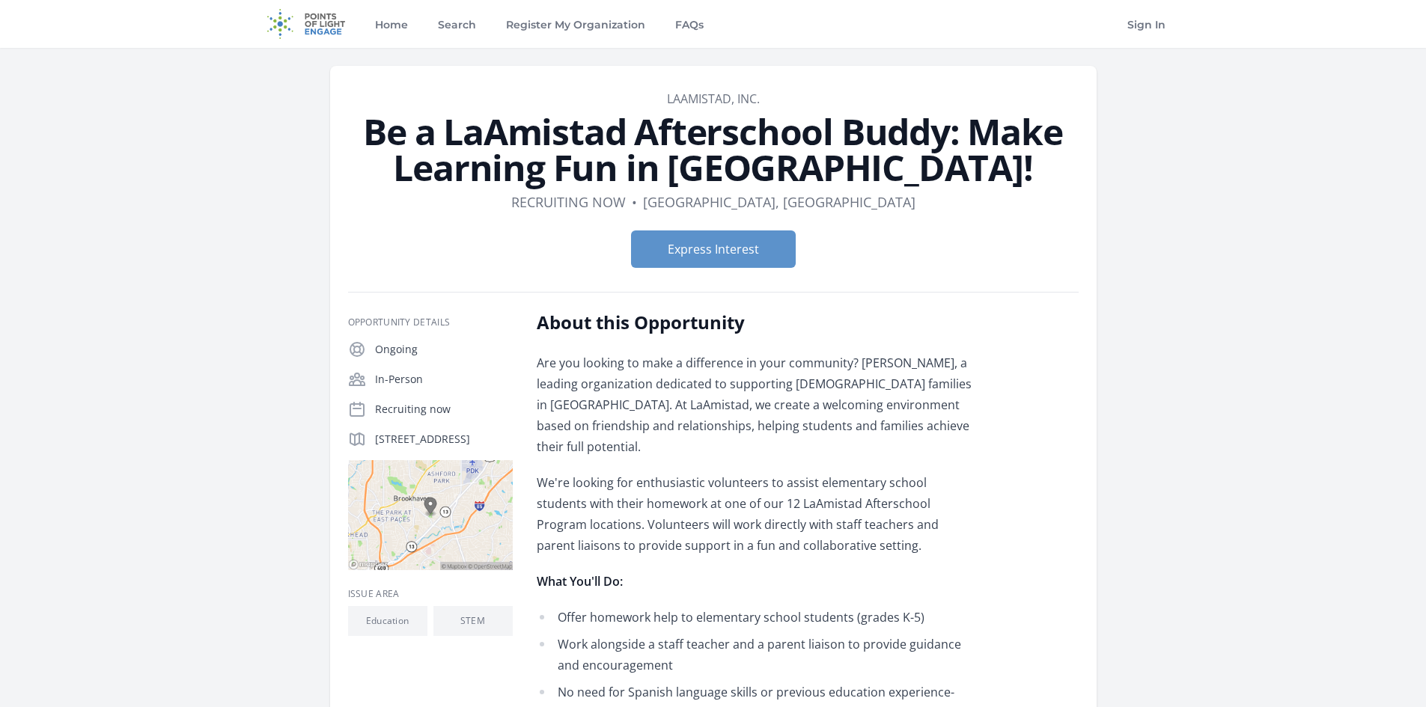
click at [864, 607] on li "Offer homework help to elementary school students (grades K-5)" at bounding box center [756, 617] width 438 height 21
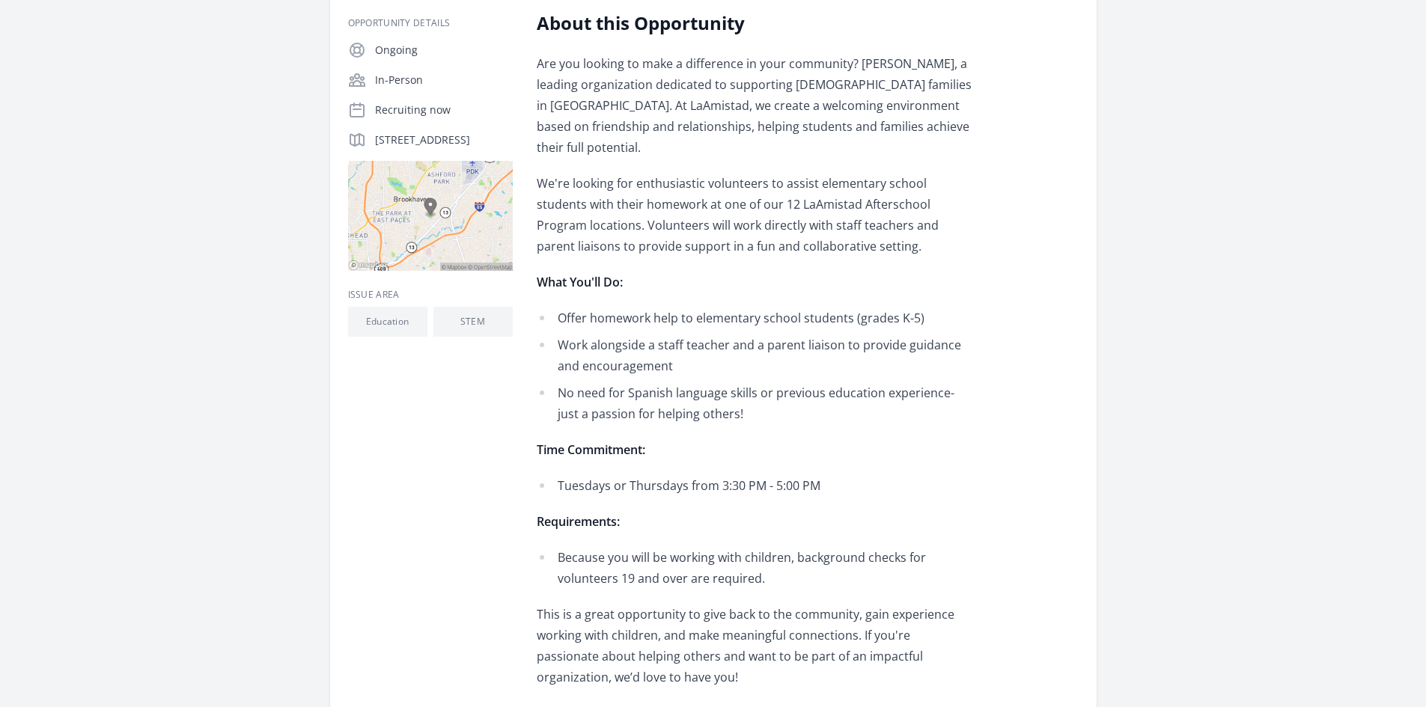
scroll to position [150, 0]
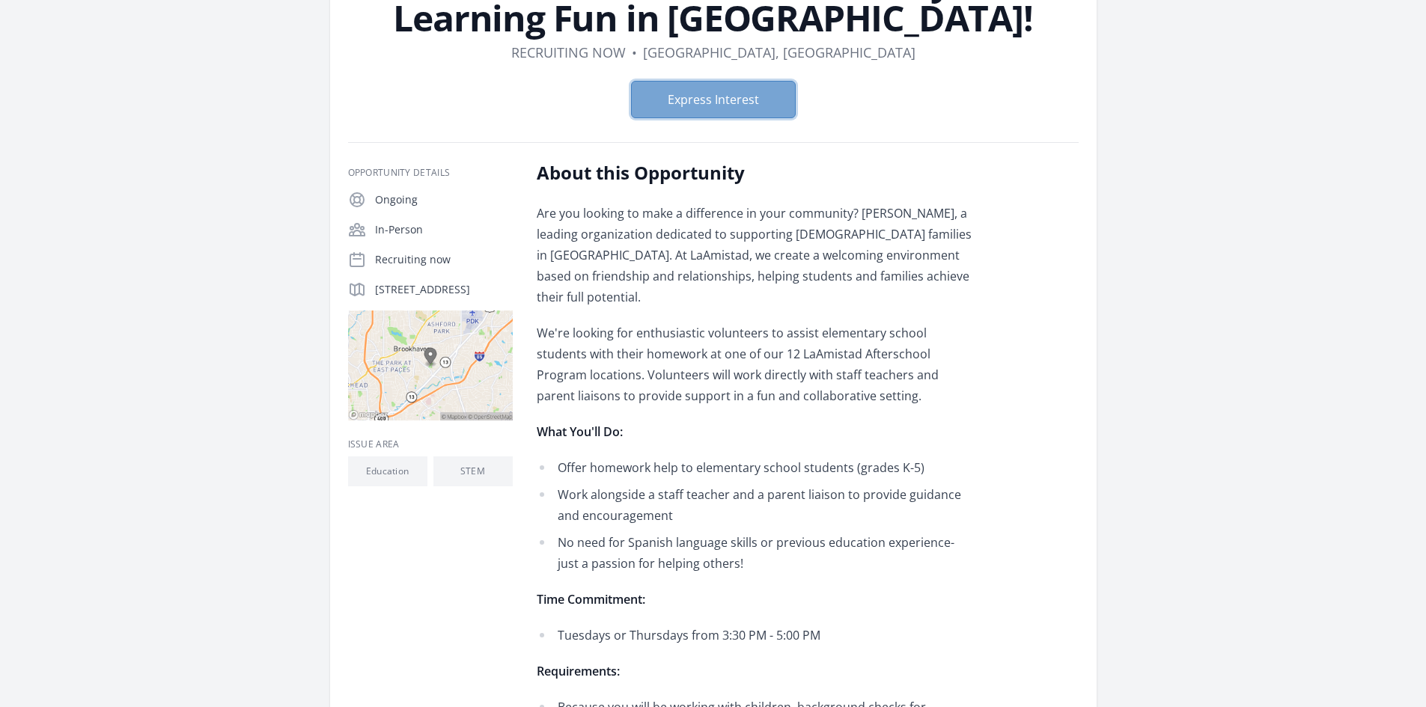
click at [727, 98] on button "Express Interest" at bounding box center [713, 99] width 165 height 37
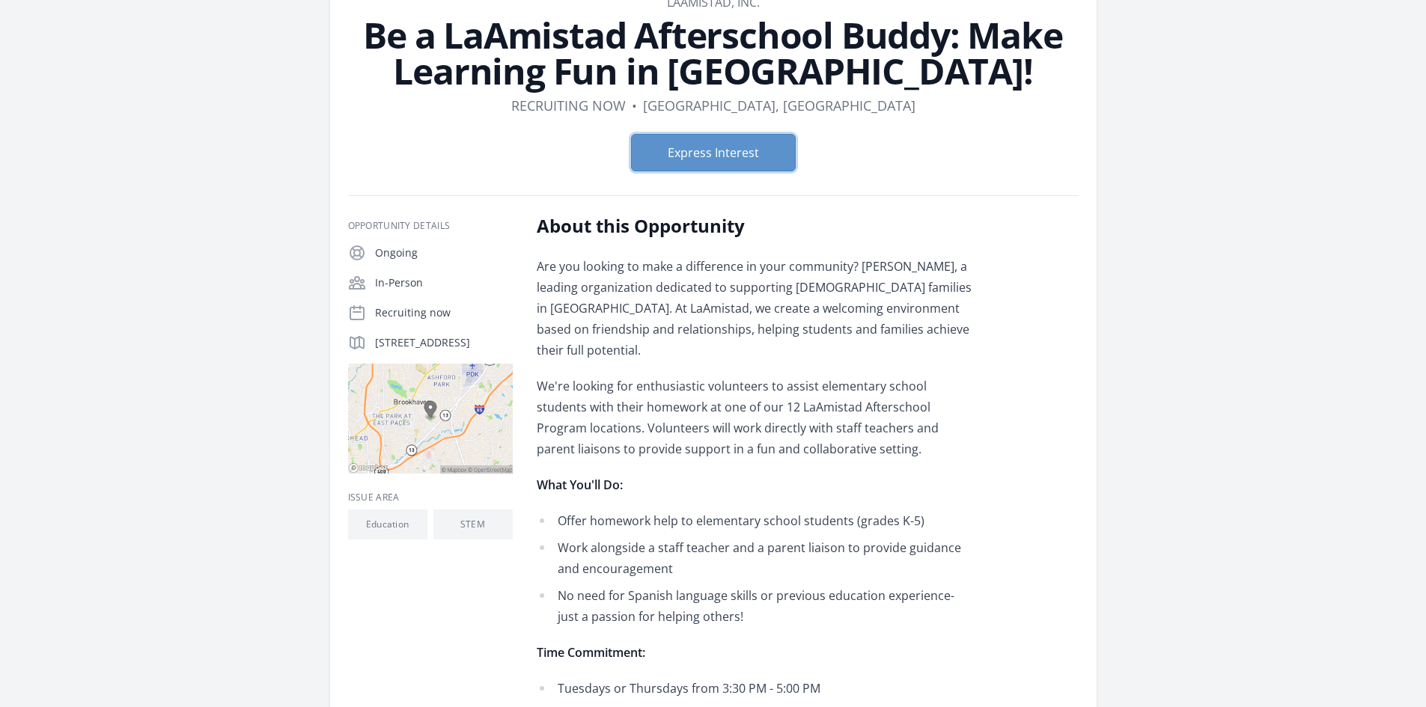
scroll to position [75, 0]
